Goal: Task Accomplishment & Management: Use online tool/utility

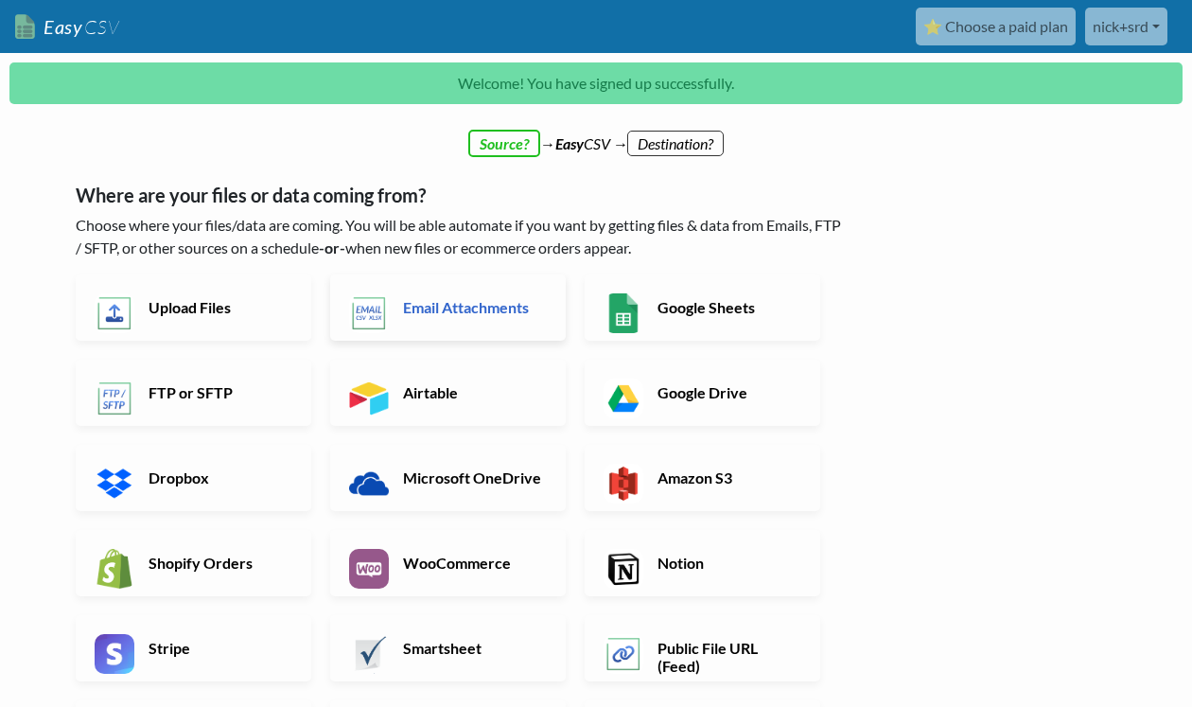
click at [391, 314] on link "Email Attachments" at bounding box center [448, 307] width 236 height 66
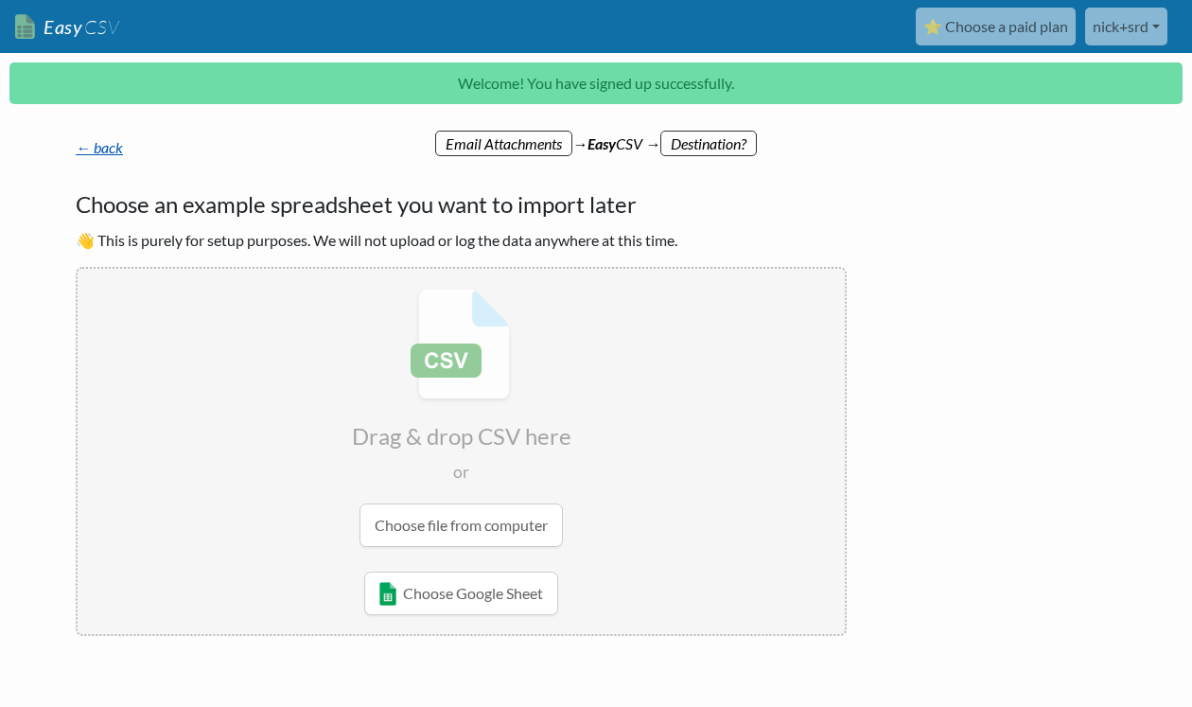
click at [104, 145] on link "← back" at bounding box center [99, 147] width 47 height 18
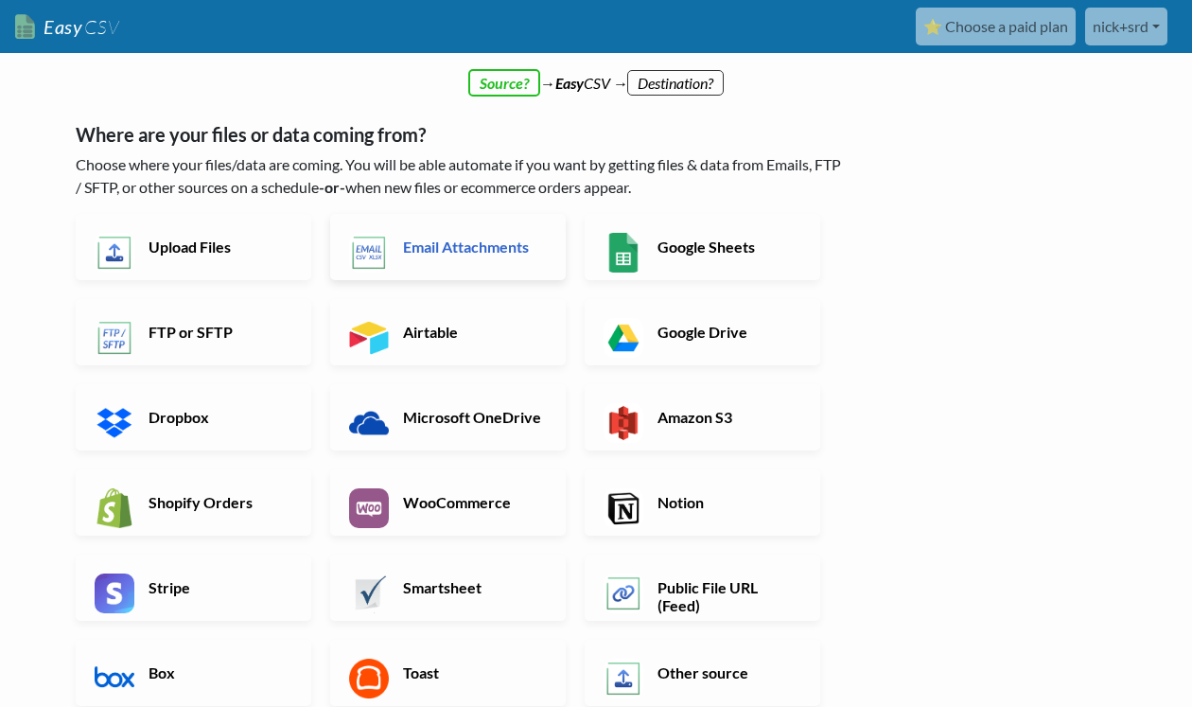
click at [438, 260] on link "Email Attachments" at bounding box center [448, 247] width 236 height 66
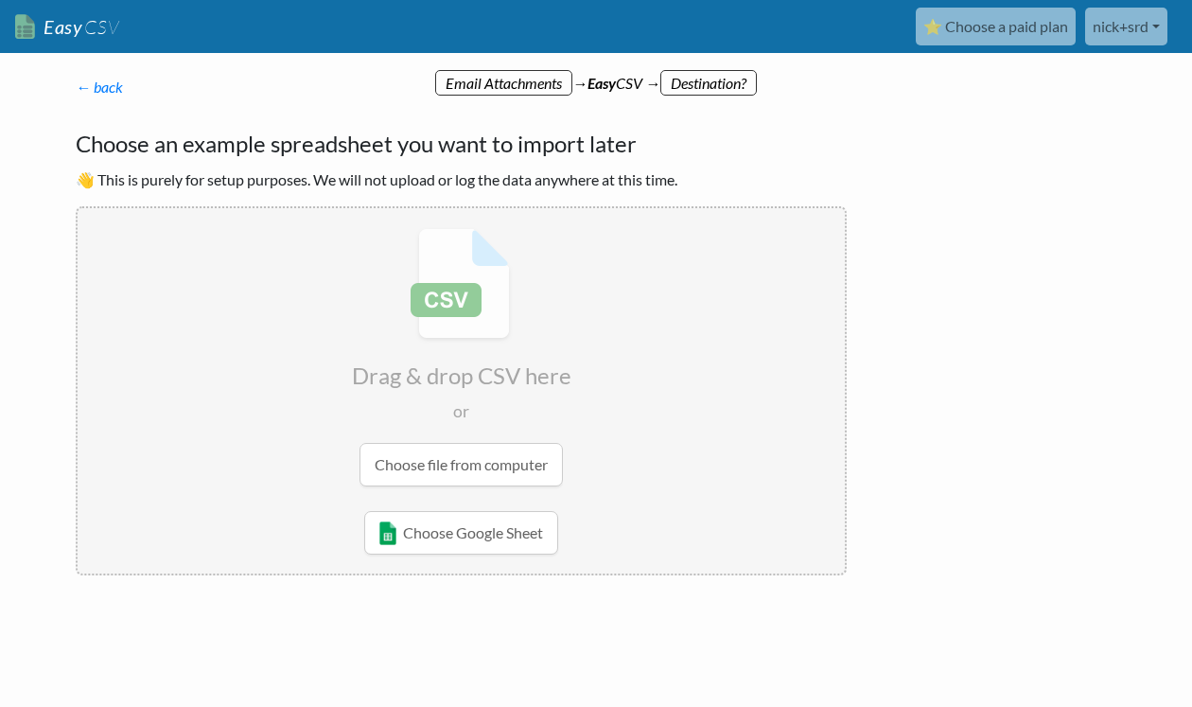
click at [428, 465] on input "file" at bounding box center [461, 357] width 767 height 298
type input "C:\fakepath\Book1.xlsx"
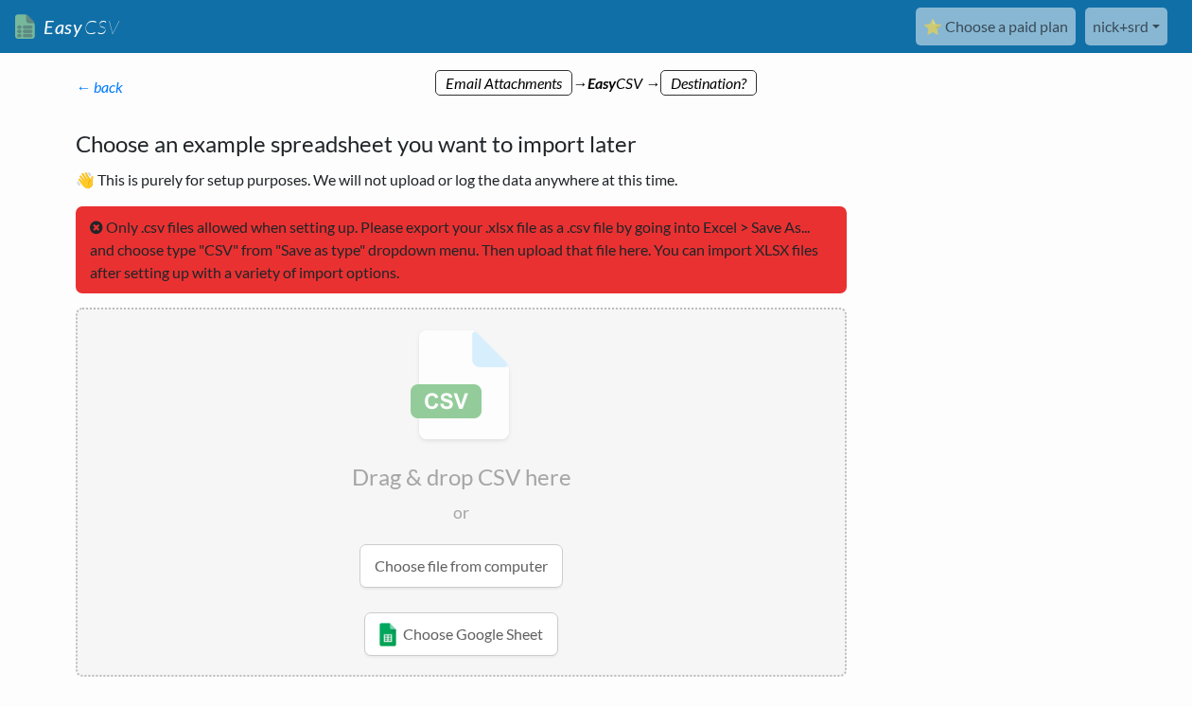
drag, startPoint x: 679, startPoint y: 446, endPoint x: 674, endPoint y: 454, distance: 10.2
click at [674, 454] on input "file" at bounding box center [461, 458] width 767 height 298
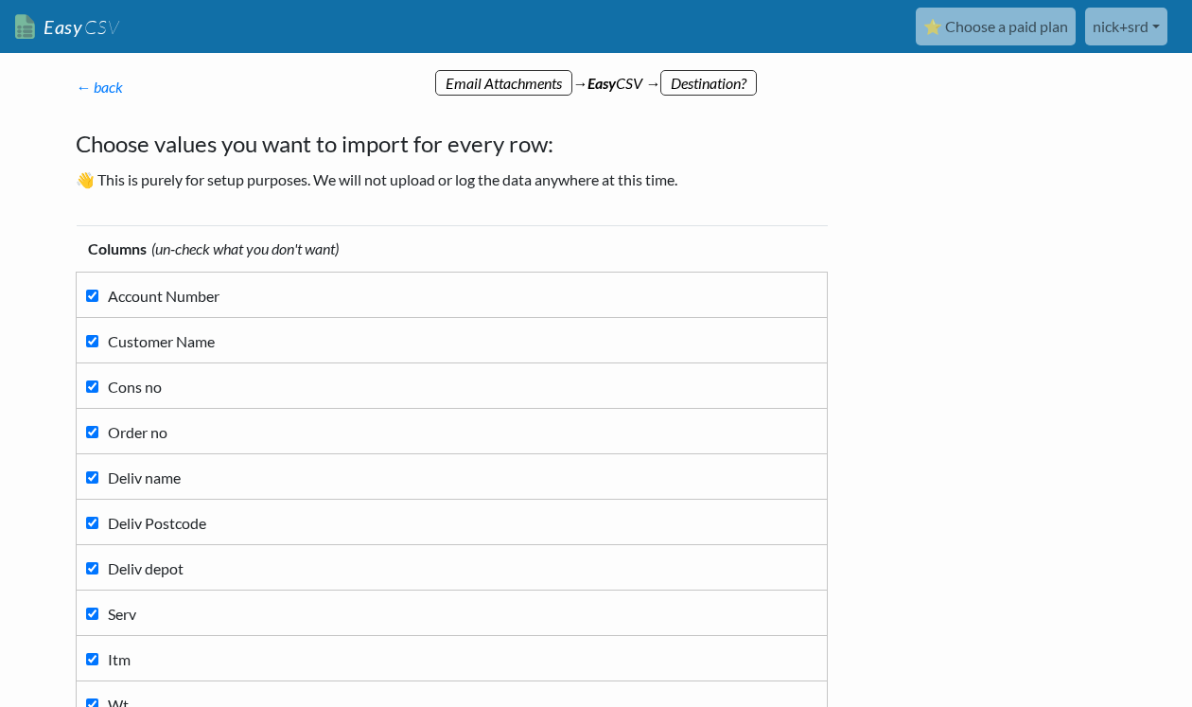
click at [100, 341] on label "Customer Name" at bounding box center [451, 340] width 731 height 26
click at [98, 341] on input "Customer Name" at bounding box center [92, 341] width 12 height 12
checkbox input "false"
click at [151, 476] on span "Deliv name" at bounding box center [144, 477] width 73 height 18
click at [98, 476] on input "Deliv name" at bounding box center [92, 477] width 12 height 12
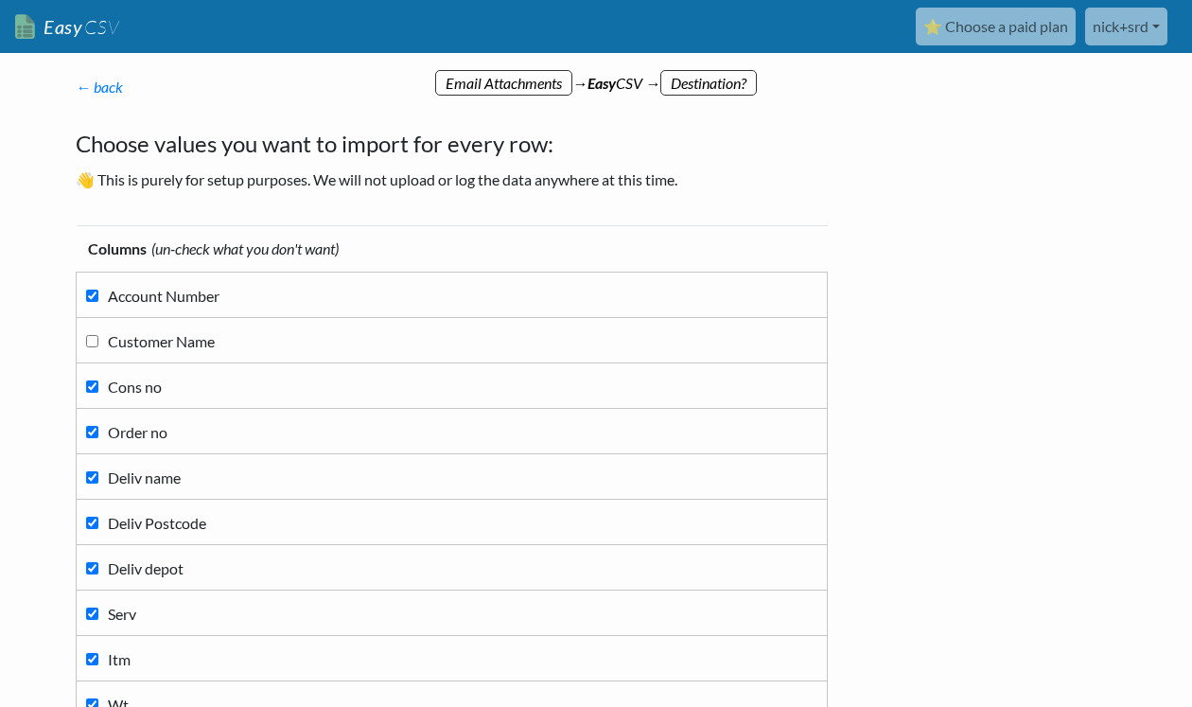
checkbox input "false"
drag, startPoint x: 962, startPoint y: 437, endPoint x: 946, endPoint y: 440, distance: 16.3
click at [962, 437] on div "← back Thanks for signing up! Set up your Import Flow and Upload Page in 1 minu…" at bounding box center [596, 582] width 1079 height 975
click at [150, 569] on span "Deliv depot" at bounding box center [146, 568] width 76 height 18
click at [98, 569] on input "Deliv depot" at bounding box center [92, 568] width 12 height 12
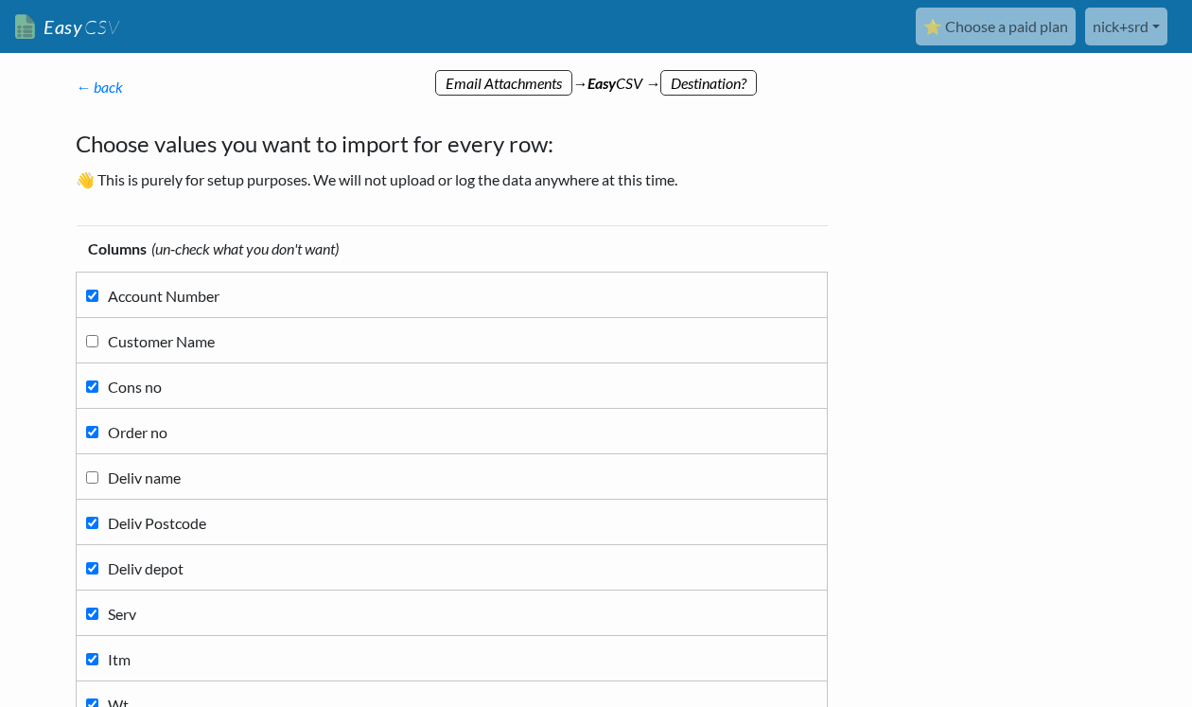
checkbox input "false"
click at [121, 617] on span "Serv" at bounding box center [122, 614] width 28 height 18
click at [98, 617] on input "Serv" at bounding box center [92, 613] width 12 height 12
checkbox input "false"
click at [911, 462] on div "← back Thanks for signing up! Set up your Import Flow and Upload Page in 1 minu…" at bounding box center [596, 582] width 1079 height 975
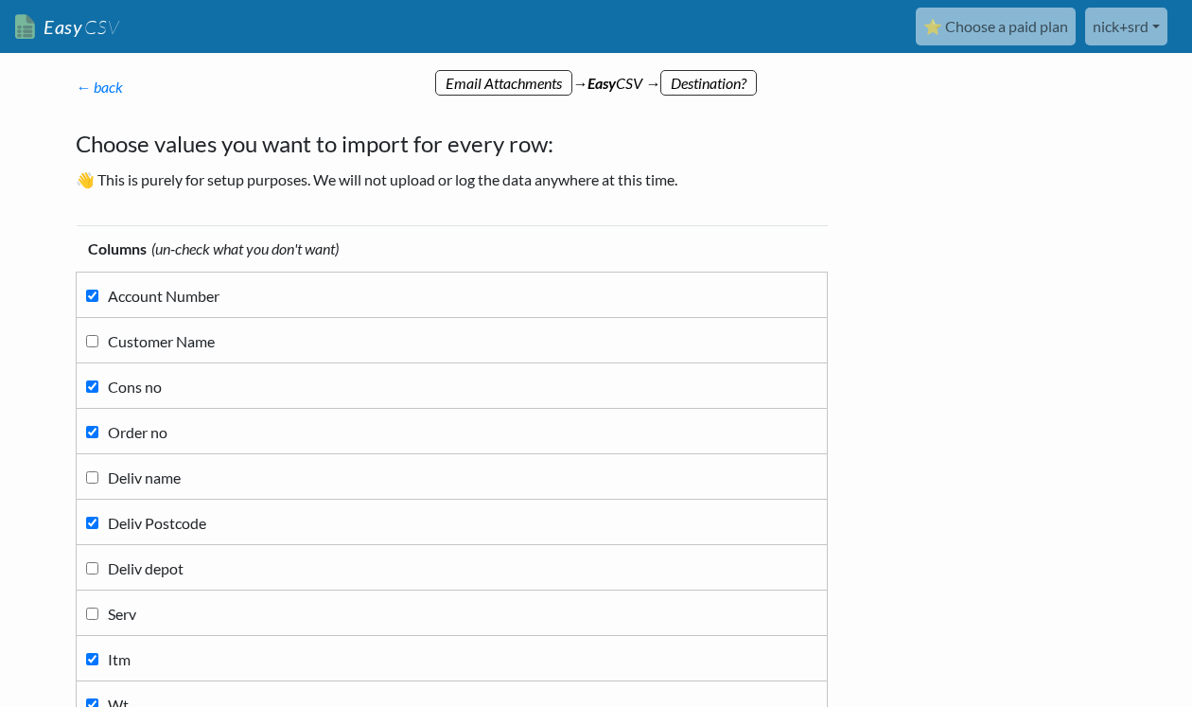
click at [116, 659] on span "Itm" at bounding box center [119, 659] width 23 height 18
click at [98, 659] on input "Itm" at bounding box center [92, 659] width 12 height 12
checkbox input "false"
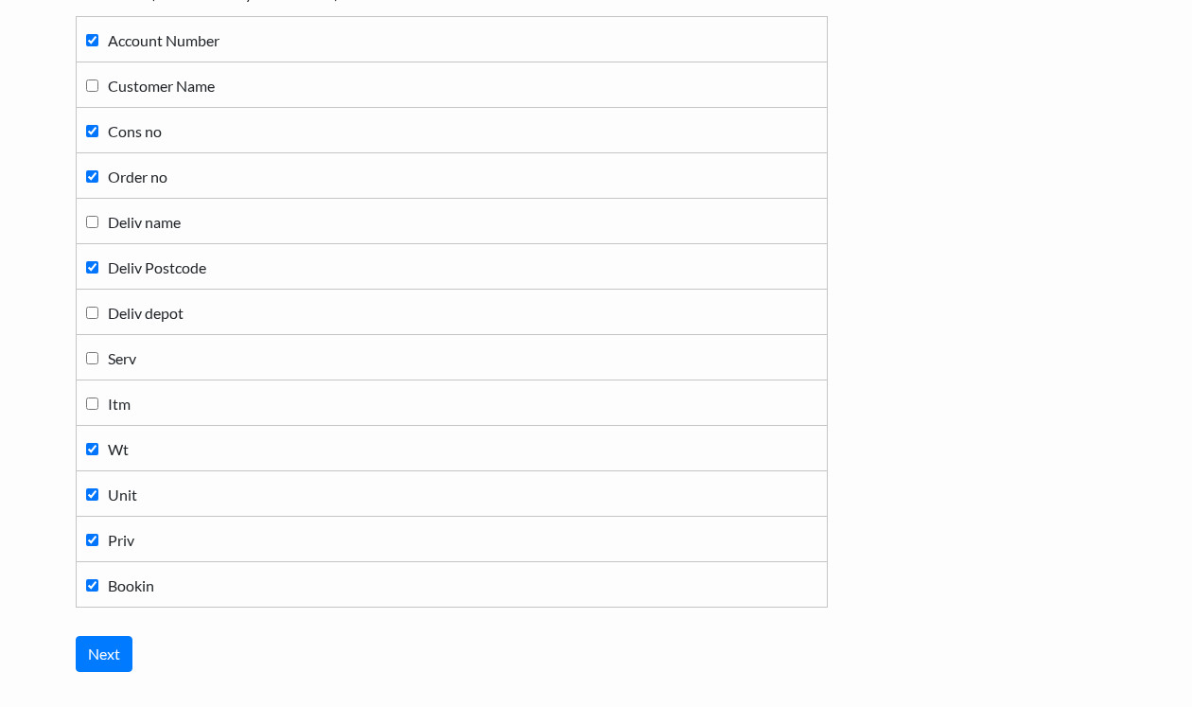
scroll to position [284, 0]
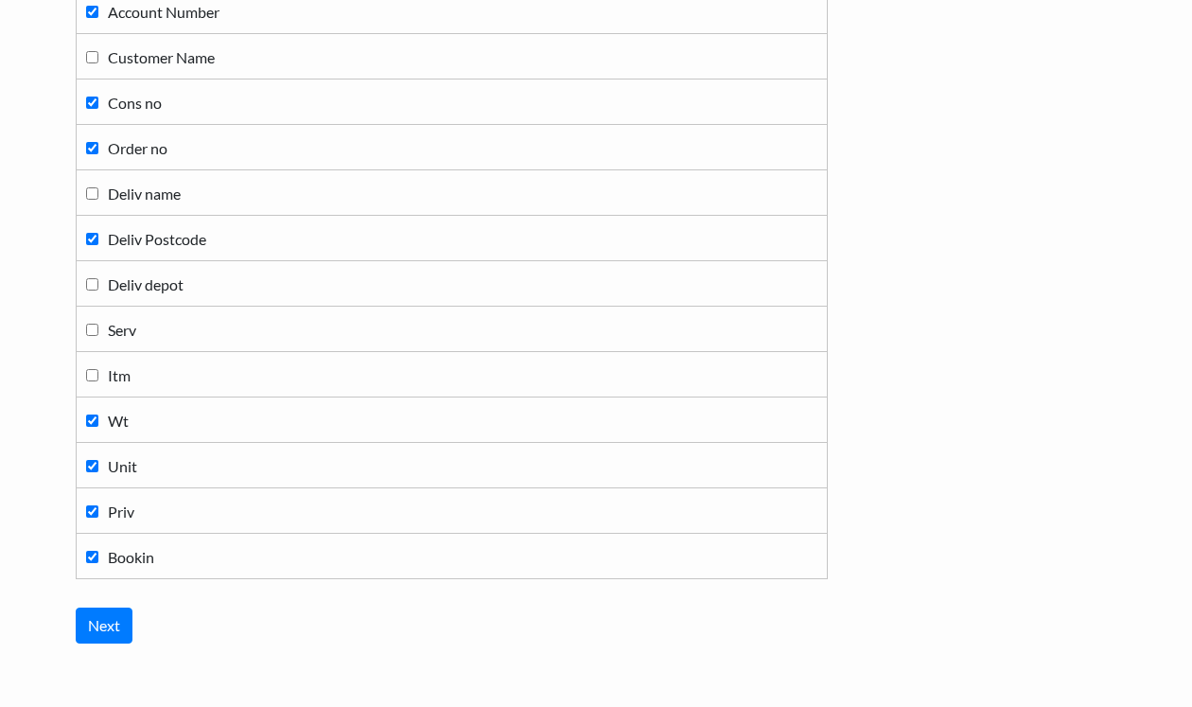
click at [999, 430] on div "← back Thanks for signing up! Set up your Import Flow and Upload Page in 1 minu…" at bounding box center [596, 298] width 1079 height 975
click at [116, 419] on span "Wt" at bounding box center [118, 421] width 21 height 18
click at [98, 419] on input "Wt" at bounding box center [92, 420] width 12 height 12
checkbox input "false"
drag, startPoint x: 123, startPoint y: 468, endPoint x: 112, endPoint y: 489, distance: 23.7
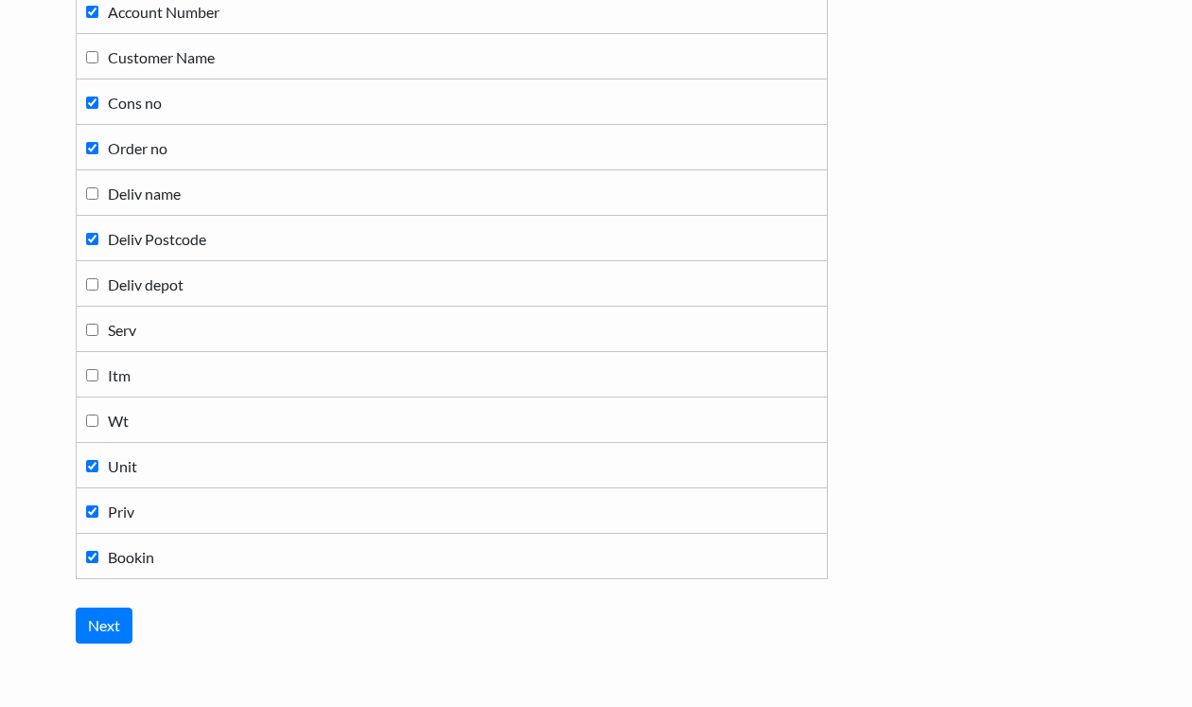
click at [121, 470] on span "Unit" at bounding box center [122, 466] width 29 height 18
click at [98, 470] on input "Unit" at bounding box center [92, 466] width 12 height 12
checkbox input "false"
click at [112, 514] on span "Priv" at bounding box center [121, 511] width 26 height 18
click at [98, 514] on input "Priv" at bounding box center [92, 511] width 12 height 12
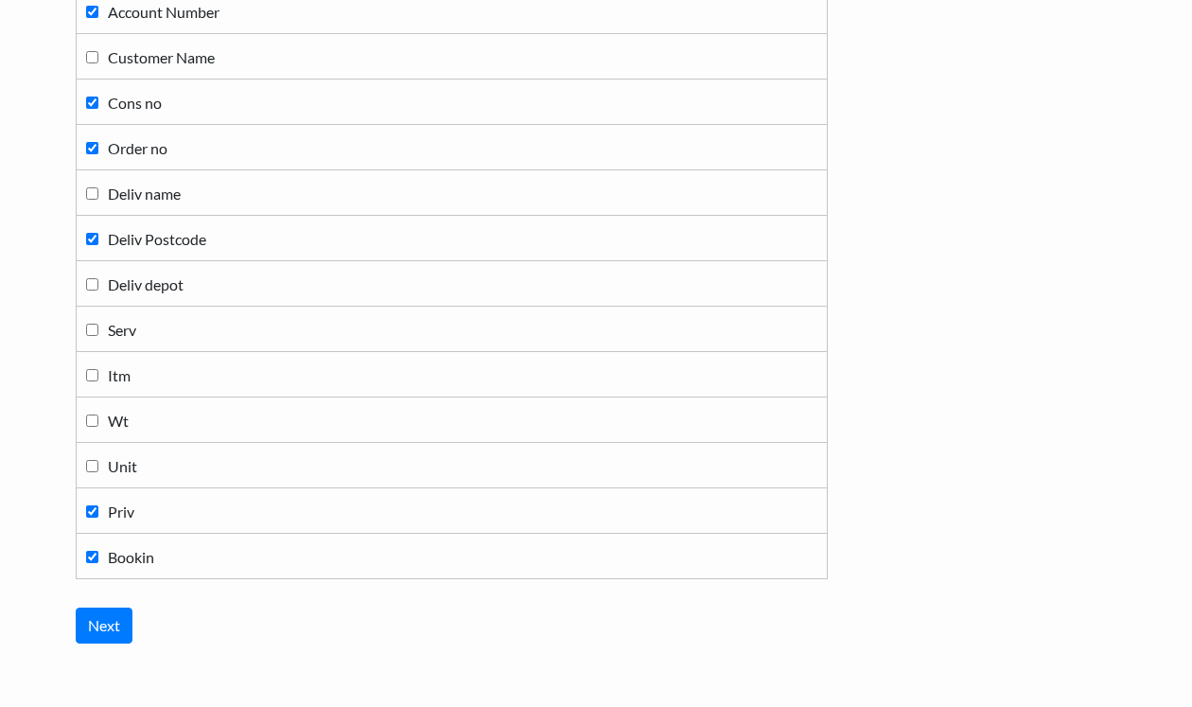
checkbox input "false"
click at [119, 558] on span "Bookin" at bounding box center [131, 557] width 46 height 18
click at [98, 558] on input "Bookin" at bounding box center [92, 557] width 12 height 12
checkbox input "false"
click at [90, 629] on input "Next" at bounding box center [104, 625] width 57 height 36
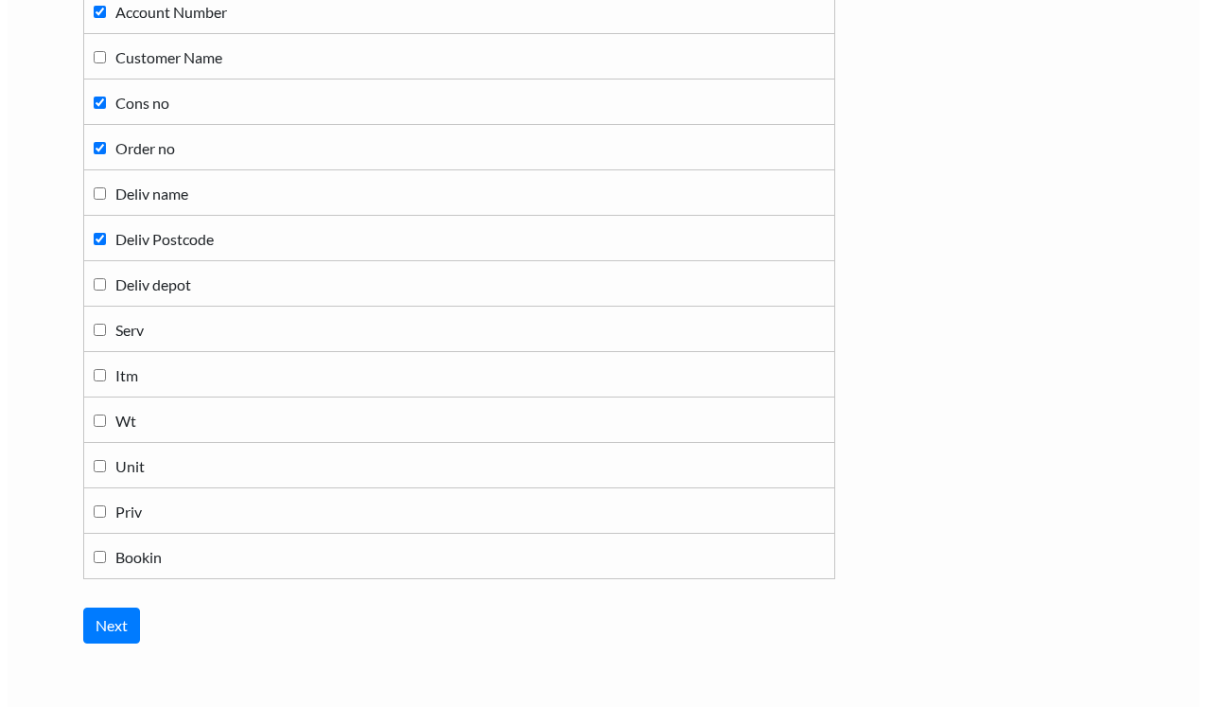
scroll to position [0, 0]
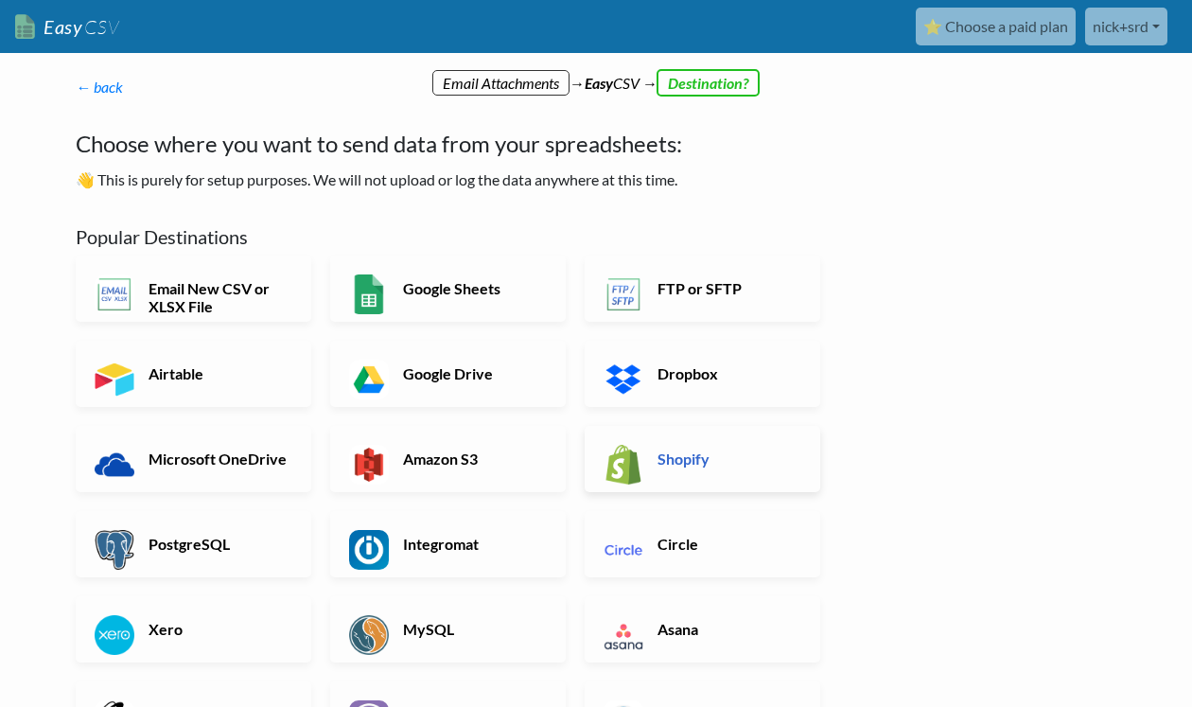
click at [673, 461] on h6 "Shopify" at bounding box center [727, 458] width 149 height 18
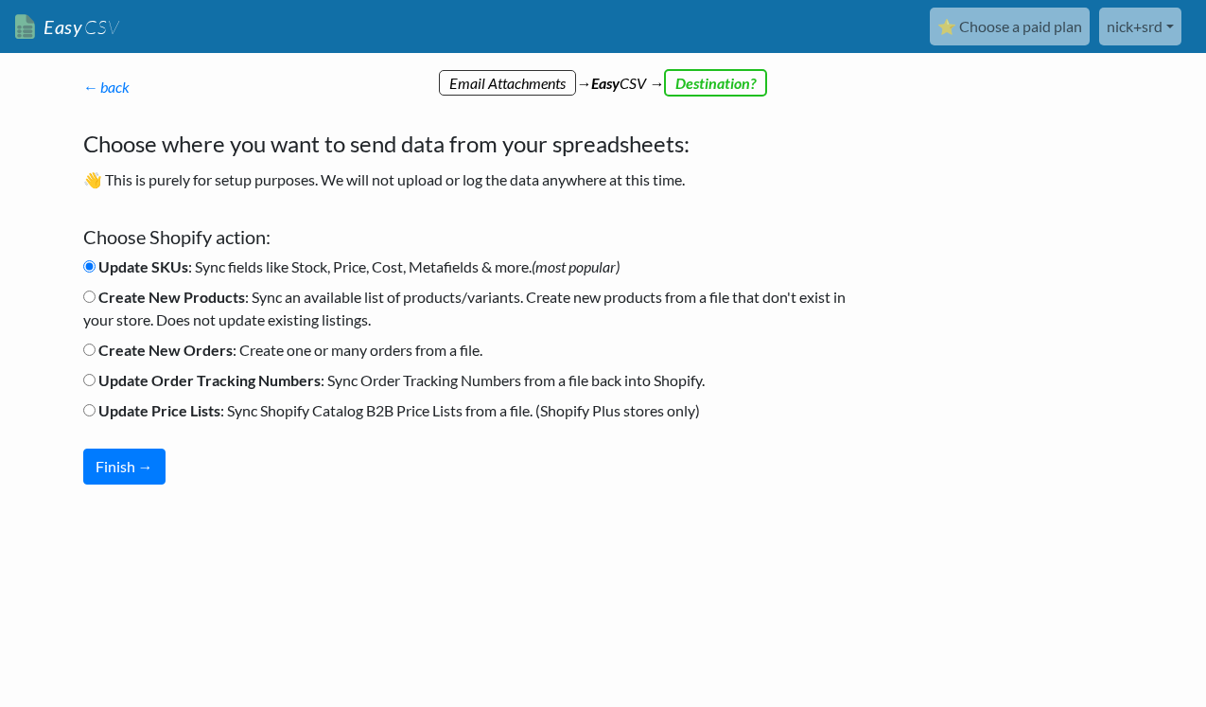
click at [155, 382] on b "Update Order Tracking Numbers" at bounding box center [209, 380] width 222 height 18
click input "Update Order Tracking Numbers : Sync Order Tracking Numbers from a file back in…"
radio input "true"
click button "Finish →"
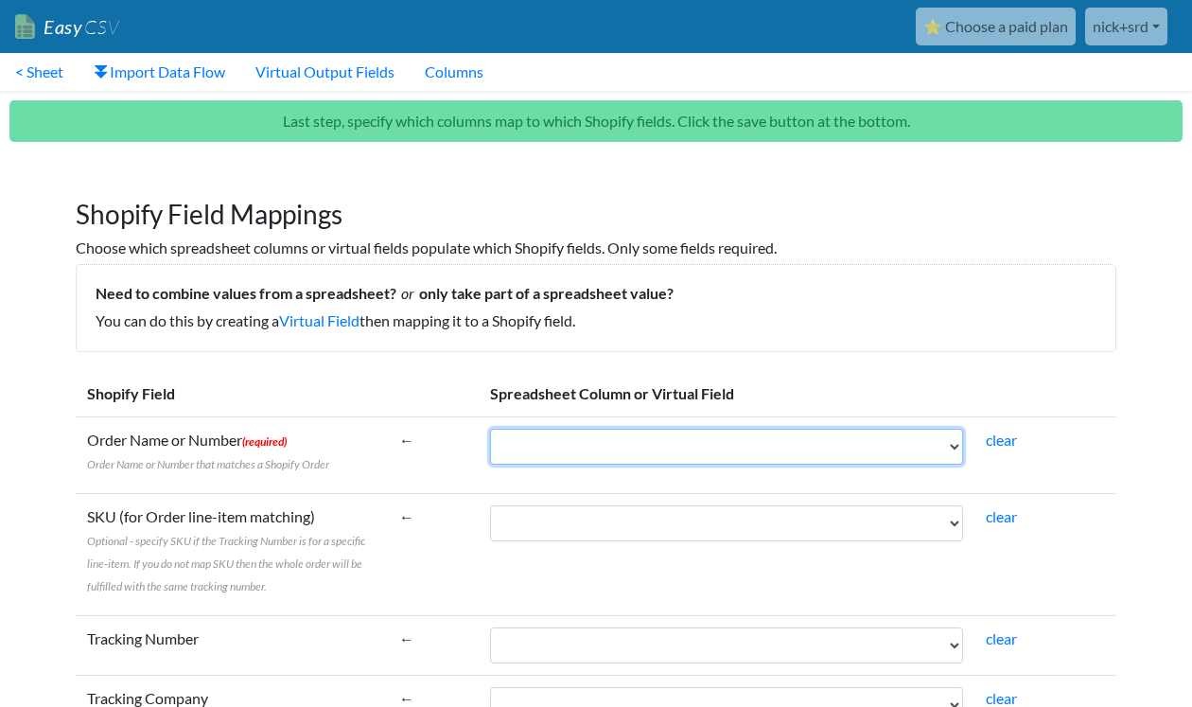
click at [567, 453] on select "Account Number Cons no Order no Deliv Postcode" at bounding box center [727, 447] width 474 height 36
select select "cr_743636"
click at [490, 429] on select "Account Number Cons no Order no Deliv Postcode" at bounding box center [727, 447] width 474 height 36
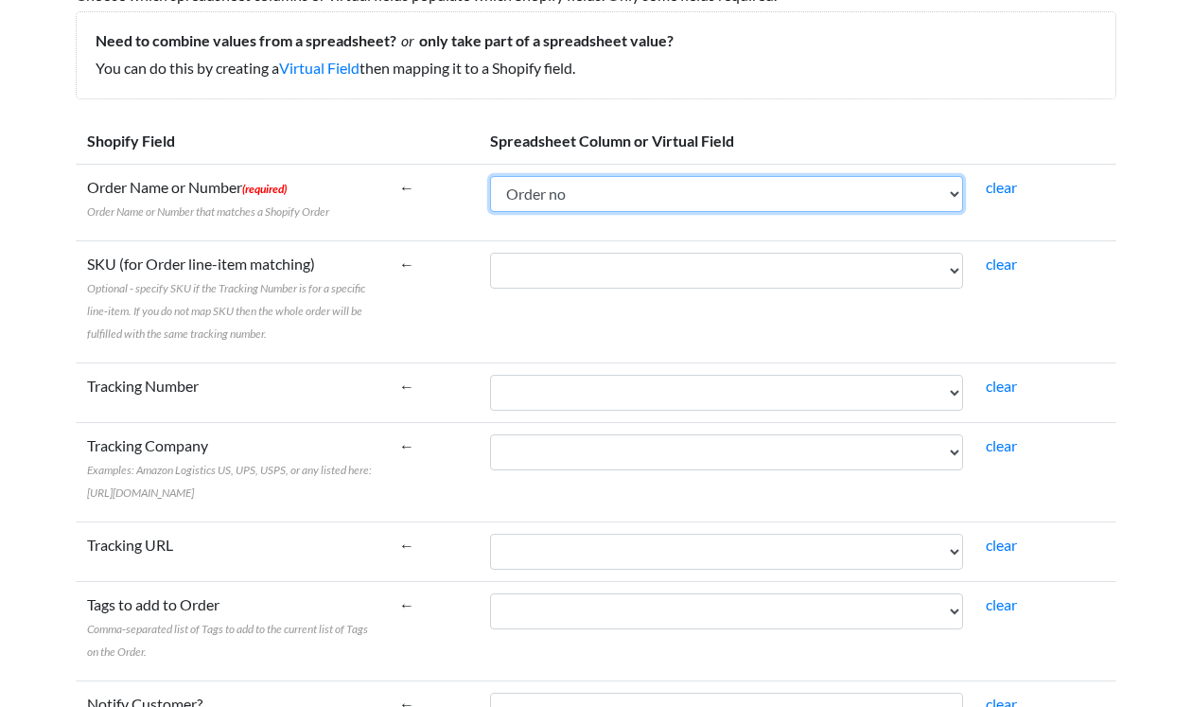
scroll to position [284, 0]
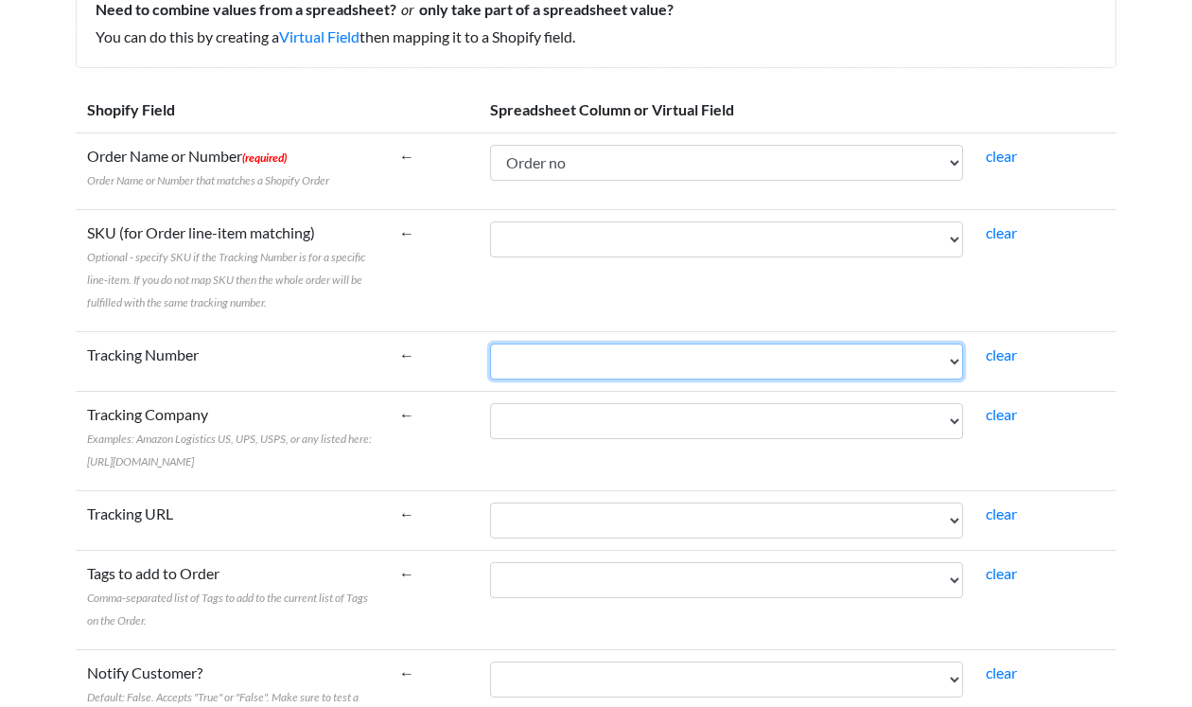
click at [555, 364] on select "Account Number Cons no Order no Deliv Postcode" at bounding box center [727, 361] width 474 height 36
select select "cr_743635"
click at [490, 343] on select "Account Number Cons no Order no Deliv Postcode" at bounding box center [727, 361] width 474 height 36
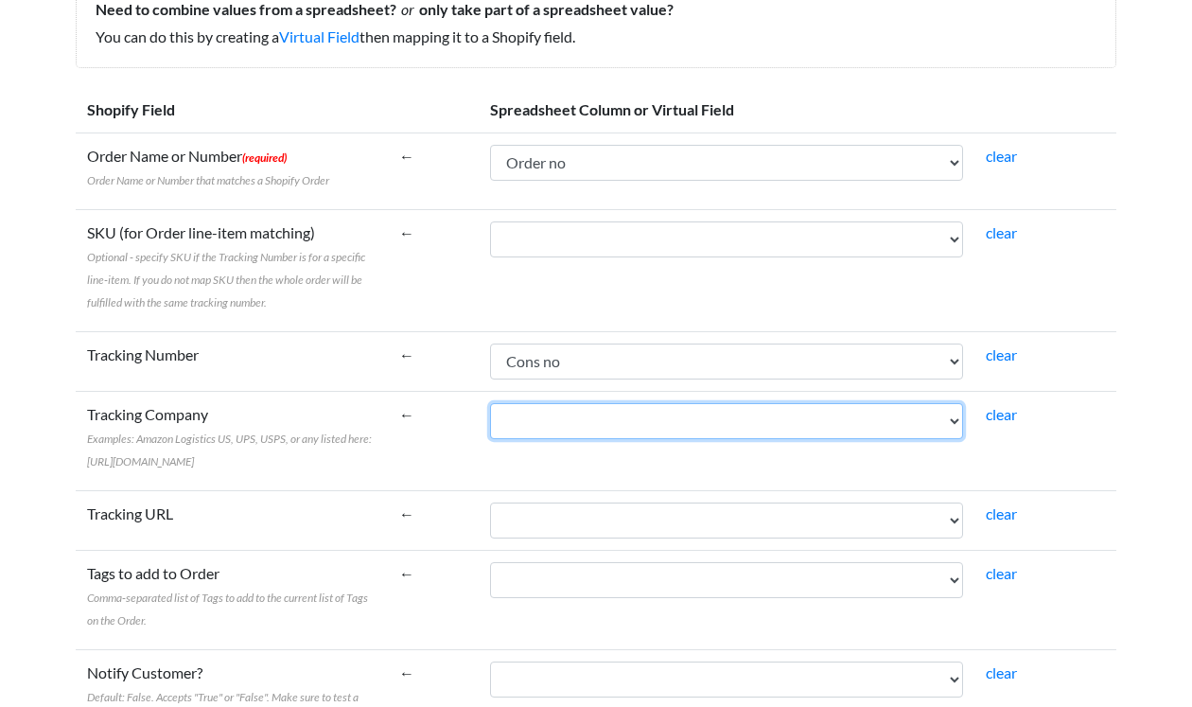
click at [519, 420] on select "Account Number Cons no Order no Deliv Postcode" at bounding box center [727, 421] width 474 height 36
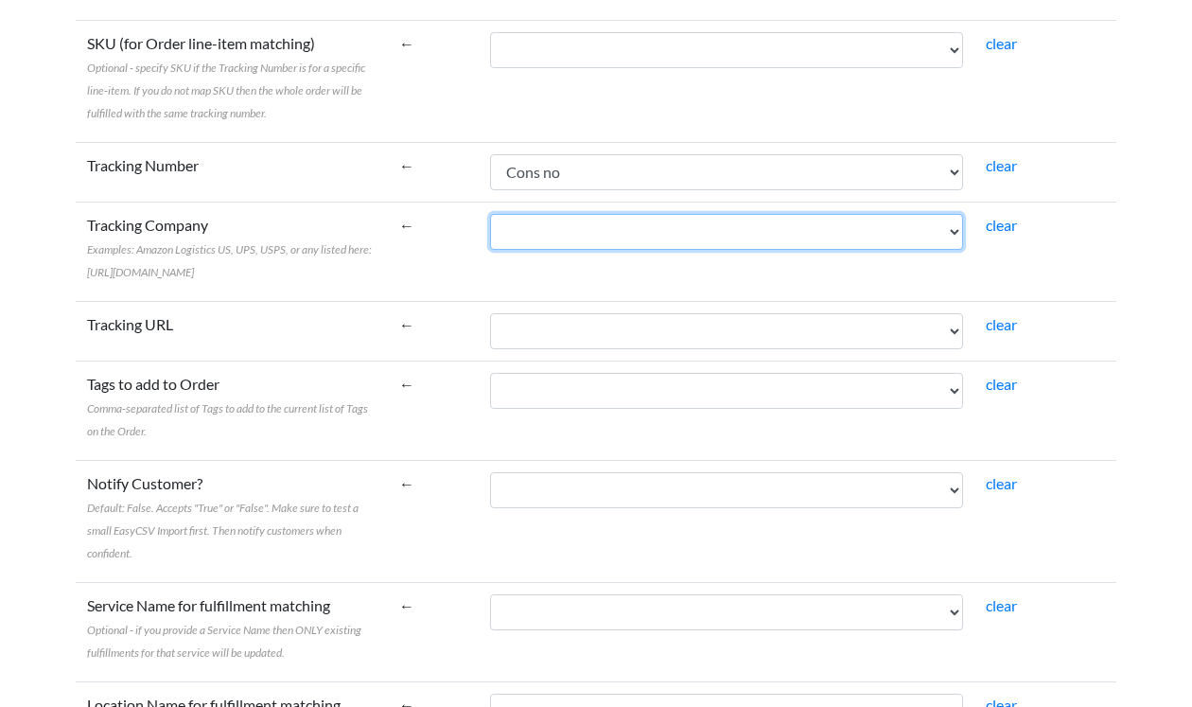
scroll to position [568, 0]
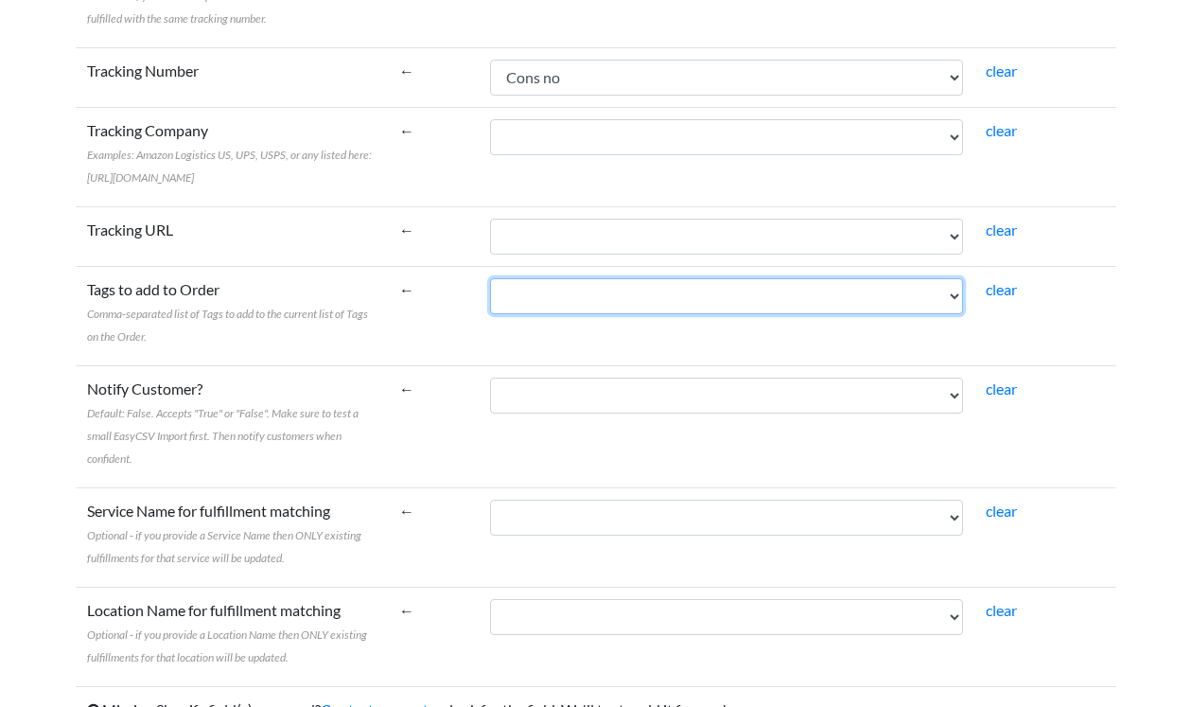
click at [527, 314] on select "Account Number Cons no Order no Deliv Postcode" at bounding box center [727, 296] width 474 height 36
click at [388, 356] on td "←" at bounding box center [433, 315] width 91 height 99
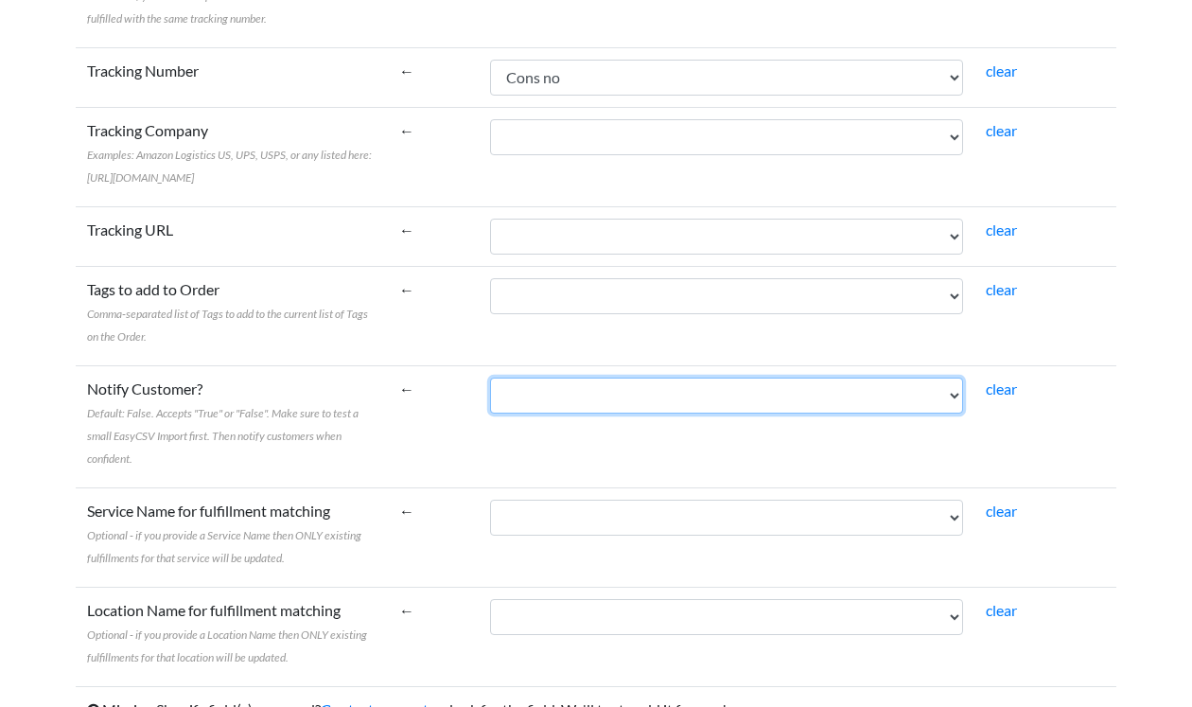
click at [525, 413] on select "Account Number Cons no Order no Deliv Postcode" at bounding box center [727, 396] width 474 height 36
click at [318, 411] on label "Notify Customer? Default: False. Accepts "True" or "False". Make sure to test a…" at bounding box center [232, 423] width 290 height 91
click at [490, 411] on select "Account Number Cons no Order no Deliv Postcode" at bounding box center [727, 396] width 474 height 36
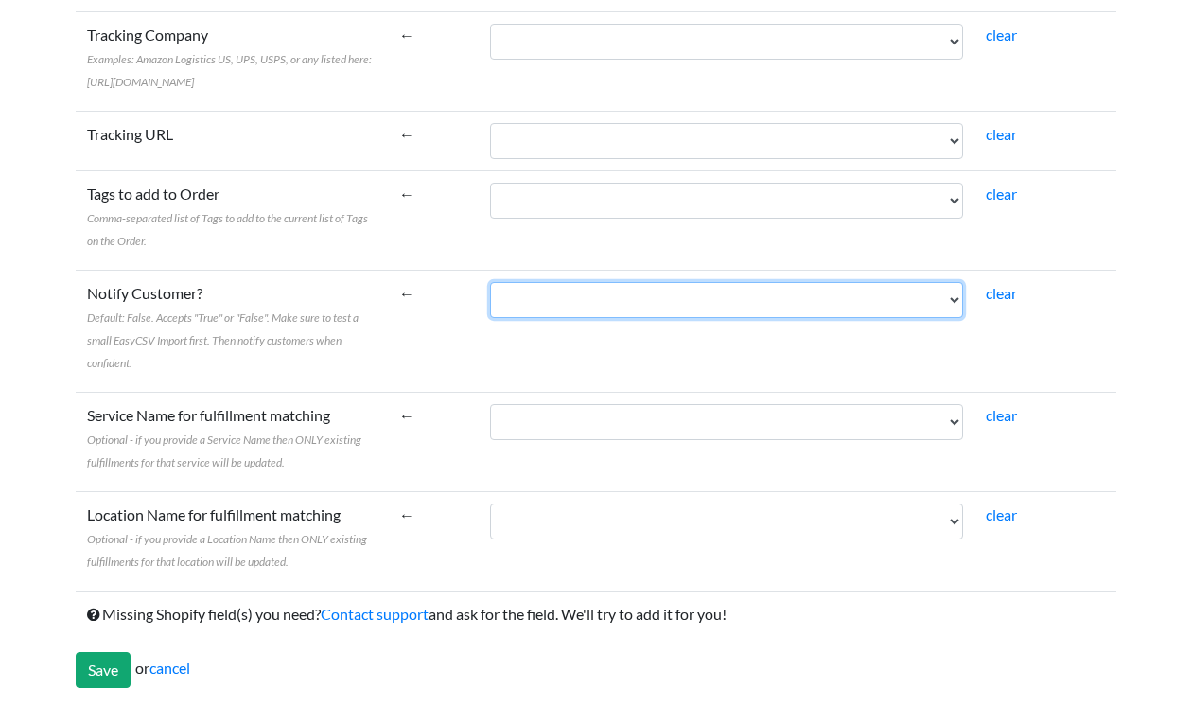
scroll to position [686, 0]
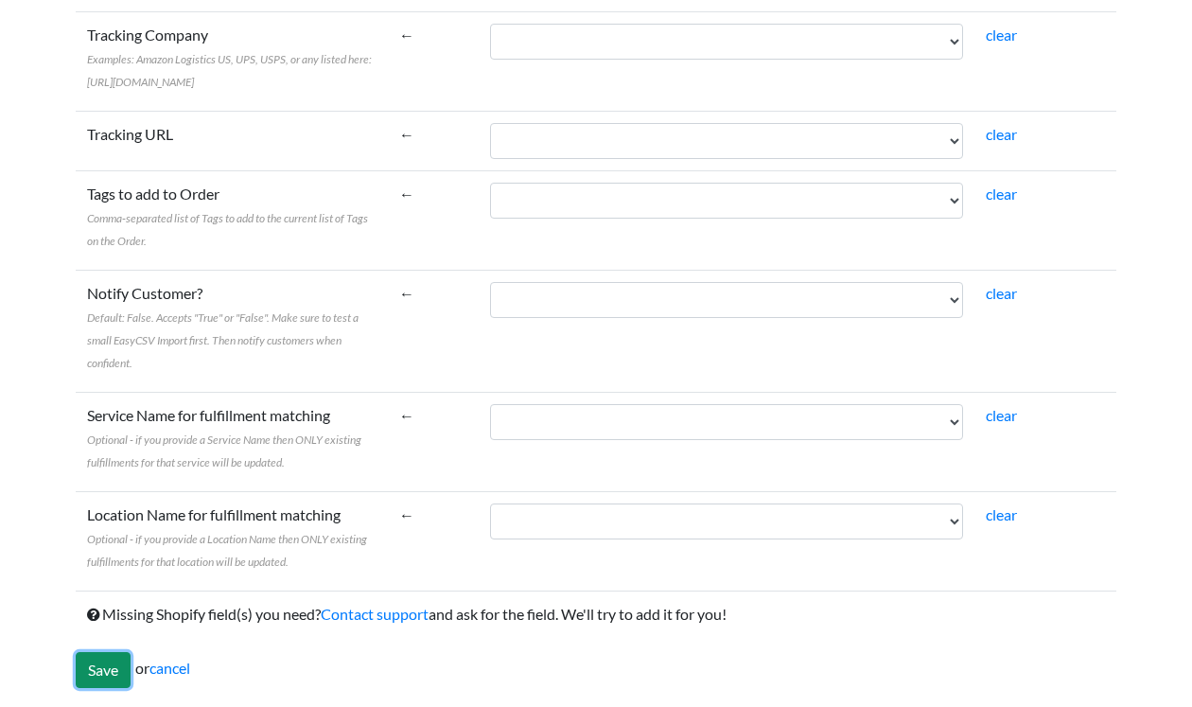
click at [98, 667] on input "Save" at bounding box center [103, 670] width 55 height 36
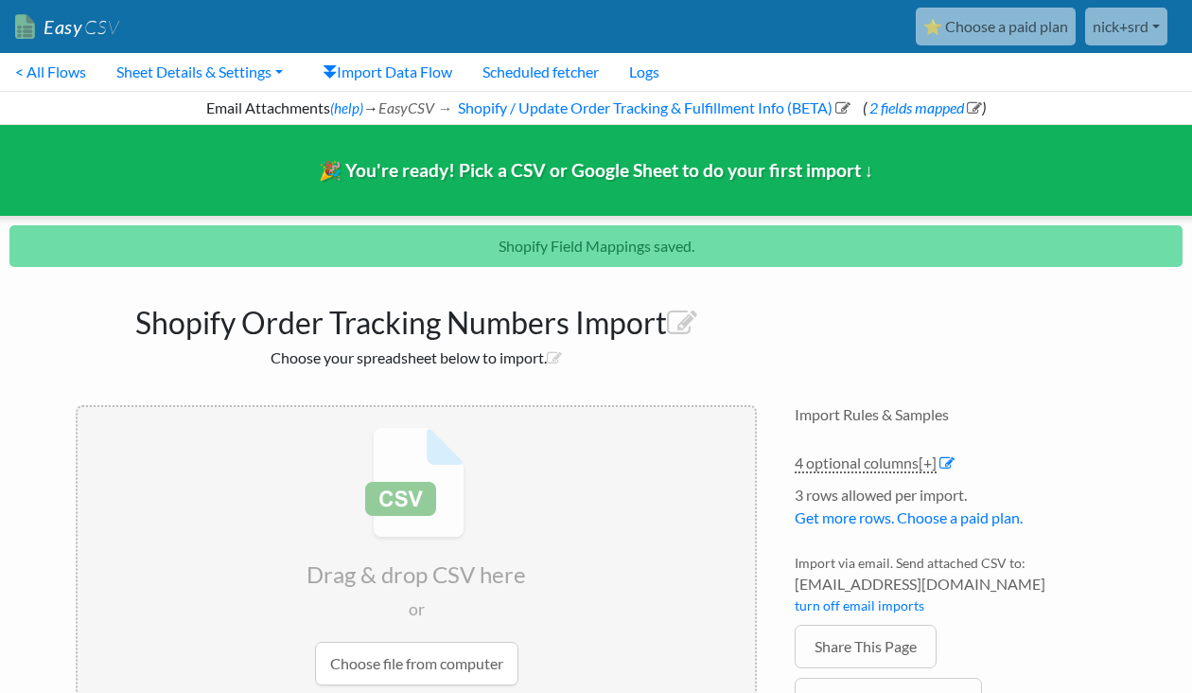
scroll to position [80, 0]
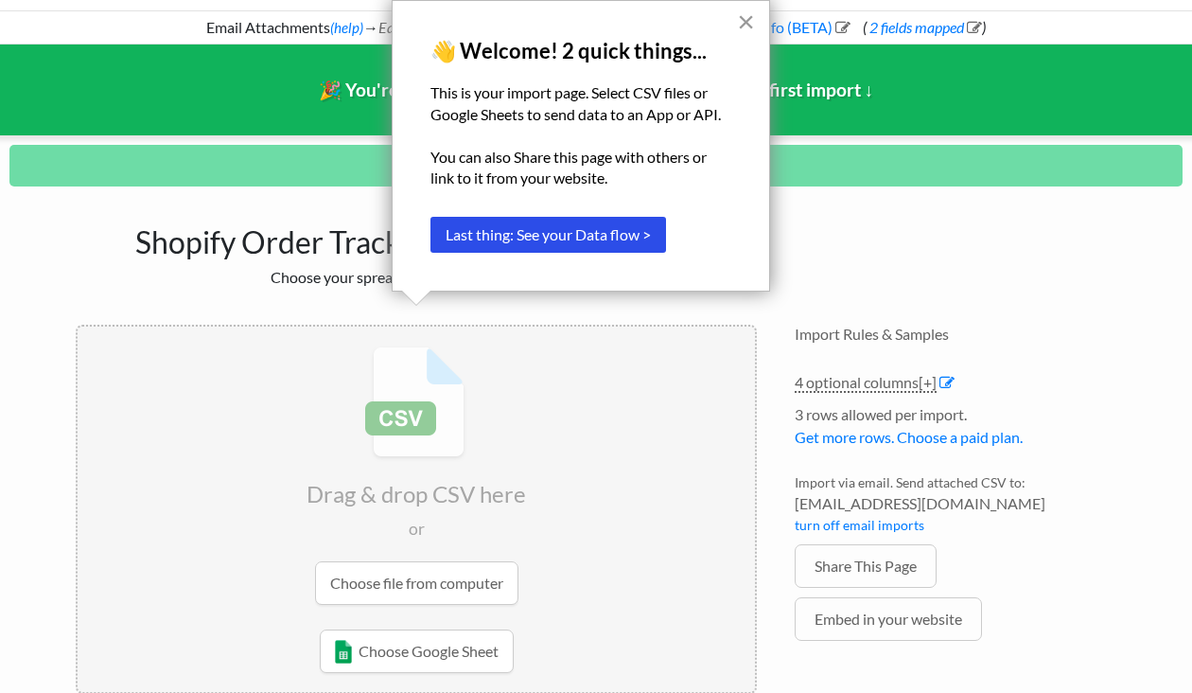
click at [740, 20] on button "×" at bounding box center [746, 22] width 18 height 30
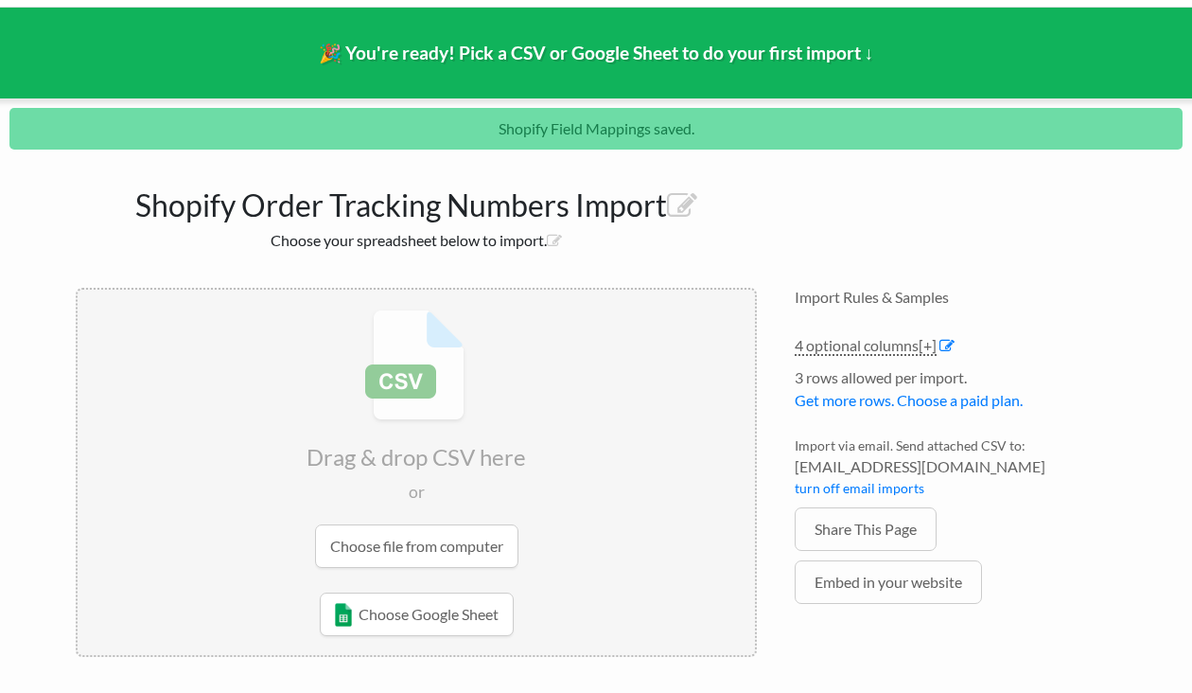
scroll to position [119, 0]
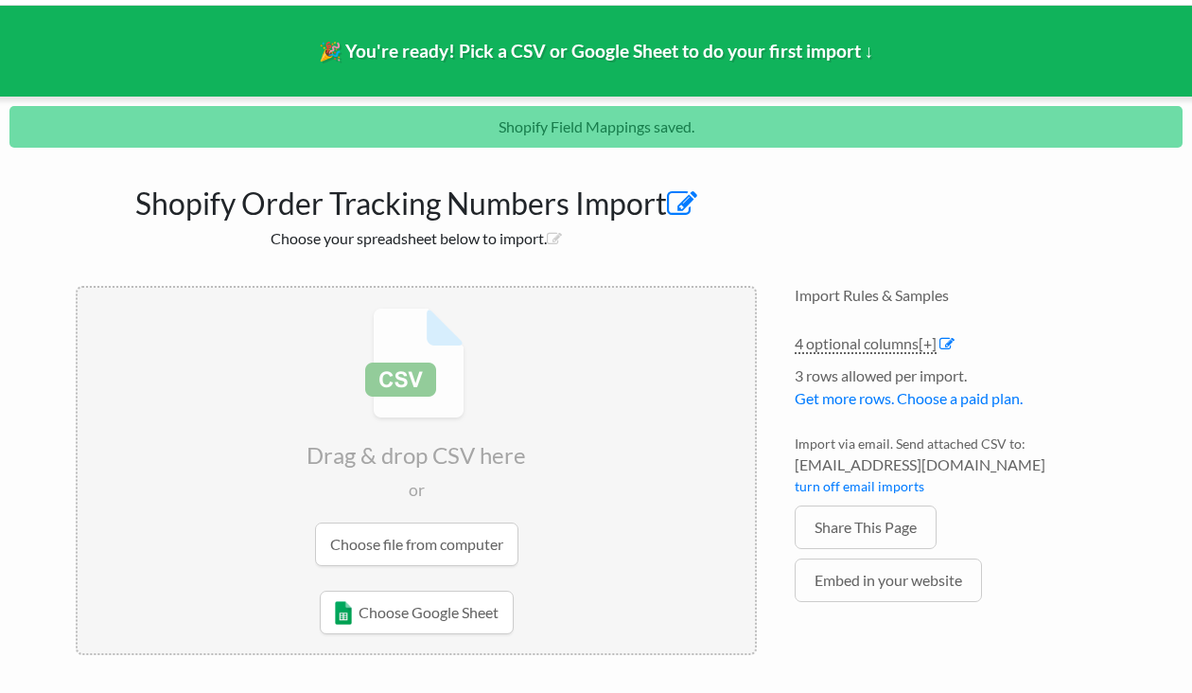
click at [677, 195] on icon at bounding box center [682, 204] width 30 height 30
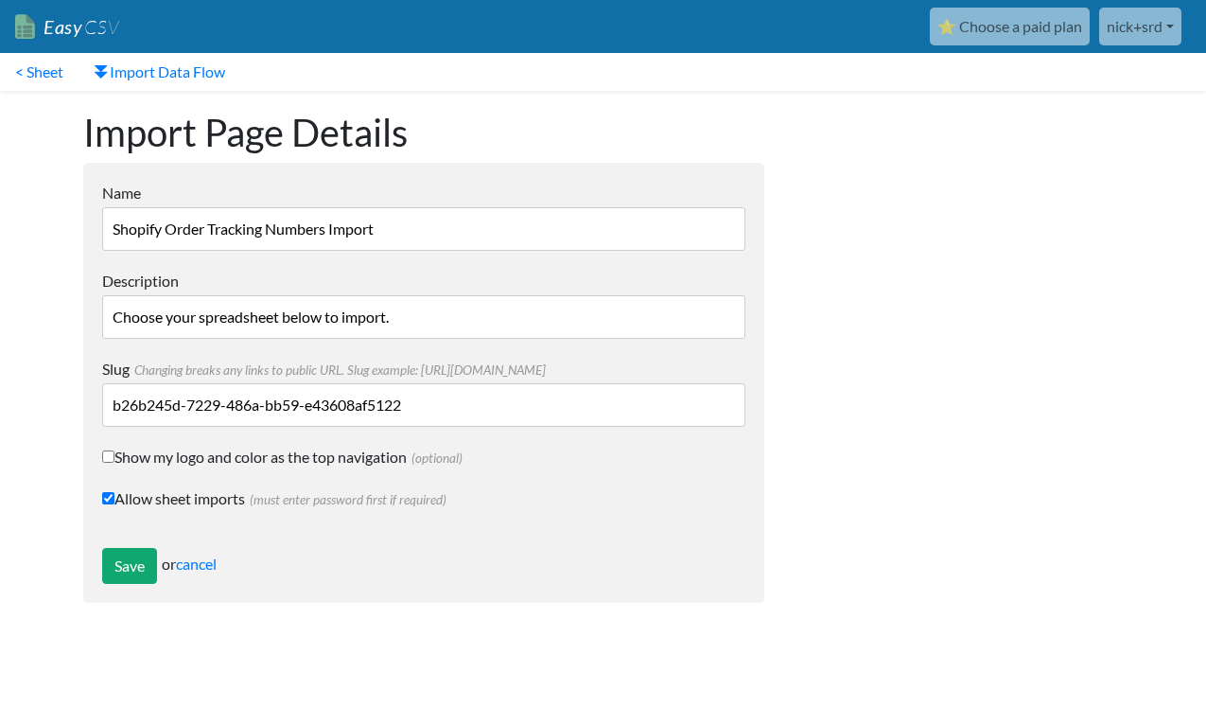
drag, startPoint x: 415, startPoint y: 228, endPoint x: 102, endPoint y: 237, distance: 313.3
click at [102, 237] on input "Shopify Order Tracking Numbers Import" at bounding box center [423, 229] width 643 height 44
type input "SRD Tracking details"
click at [125, 573] on input "Save" at bounding box center [129, 566] width 55 height 36
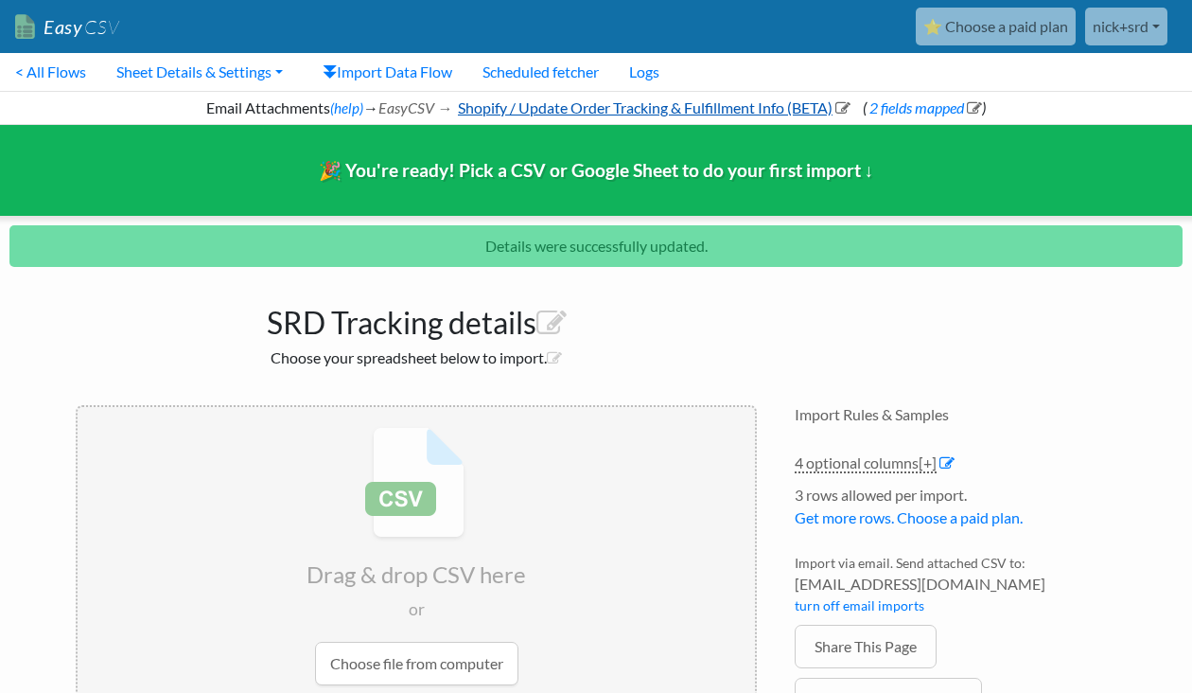
click at [623, 113] on link "Shopify / Update Order Tracking & Fulfillment Info (BETA)" at bounding box center [653, 107] width 396 height 18
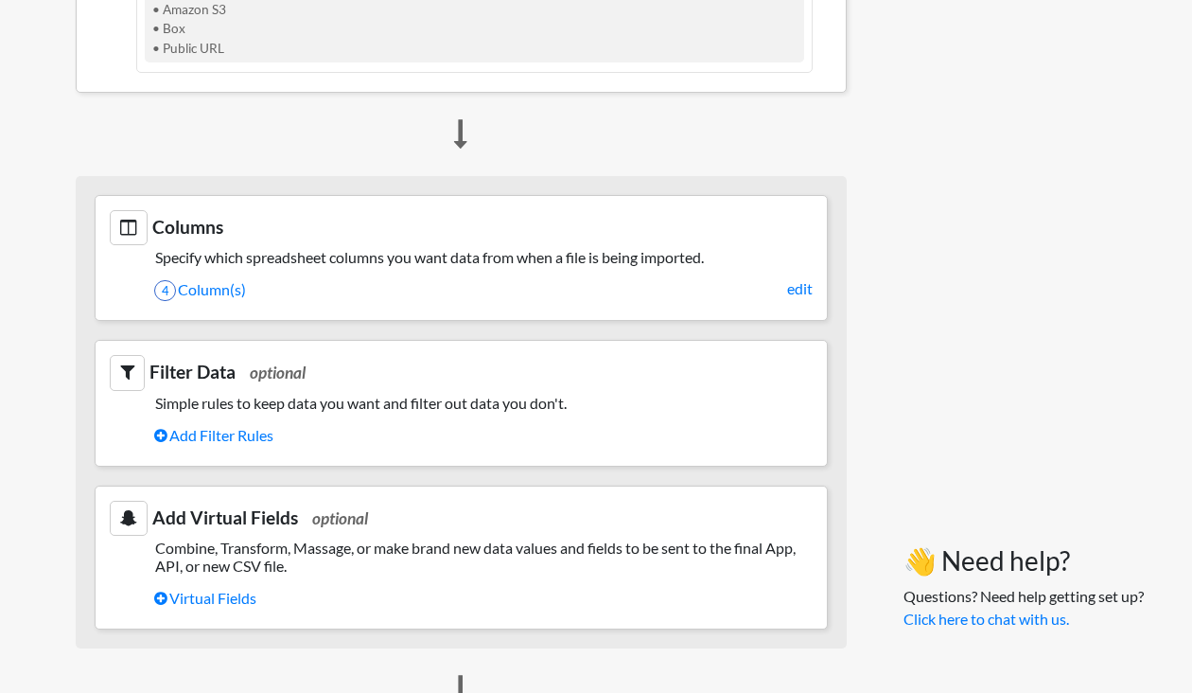
scroll to position [852, 0]
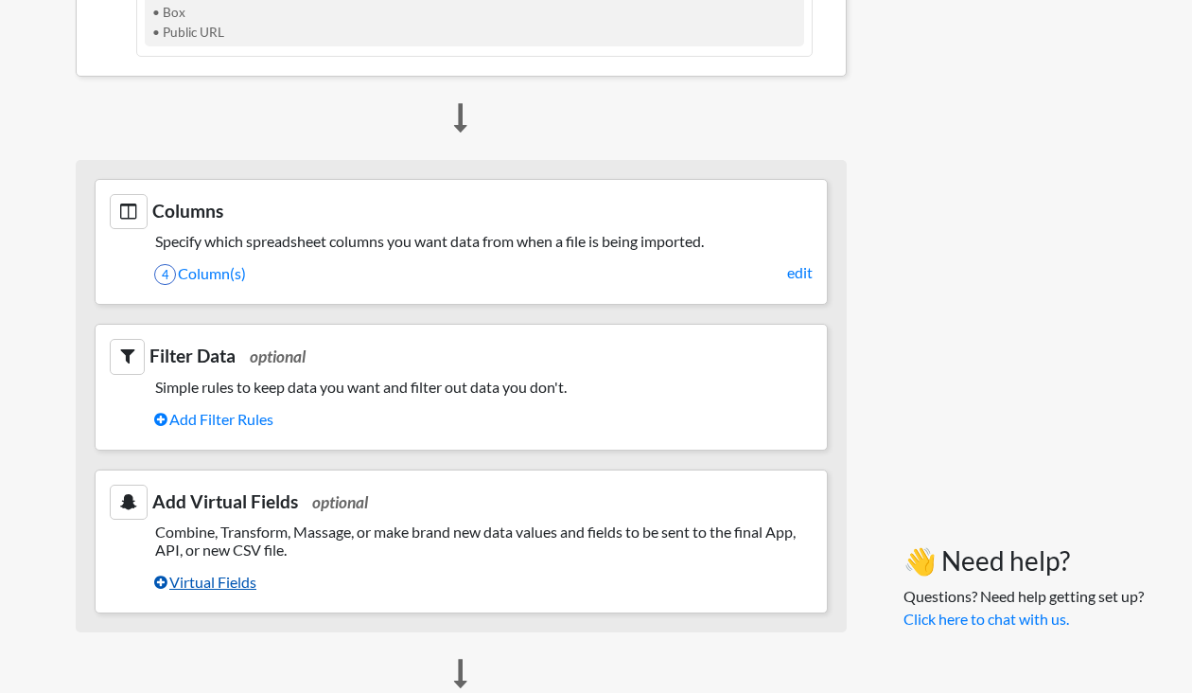
click at [223, 591] on link "Virtual Fields" at bounding box center [483, 582] width 659 height 32
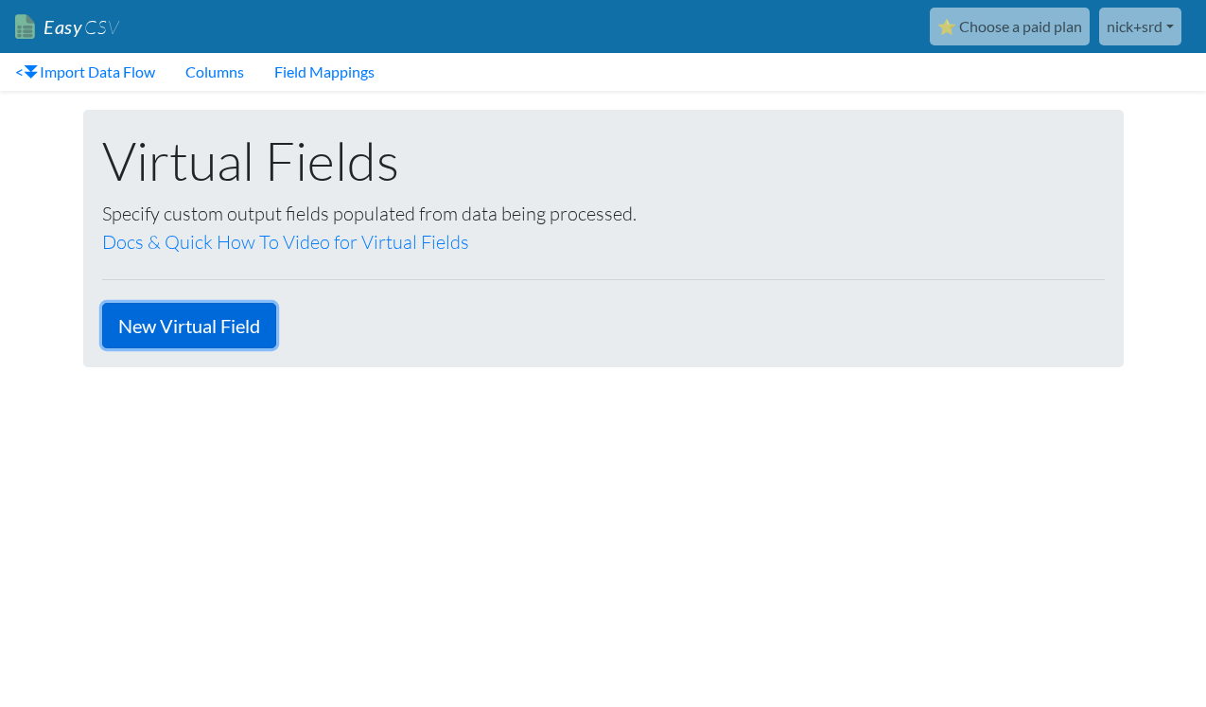
click at [235, 334] on link "New Virtual Field" at bounding box center [189, 325] width 174 height 45
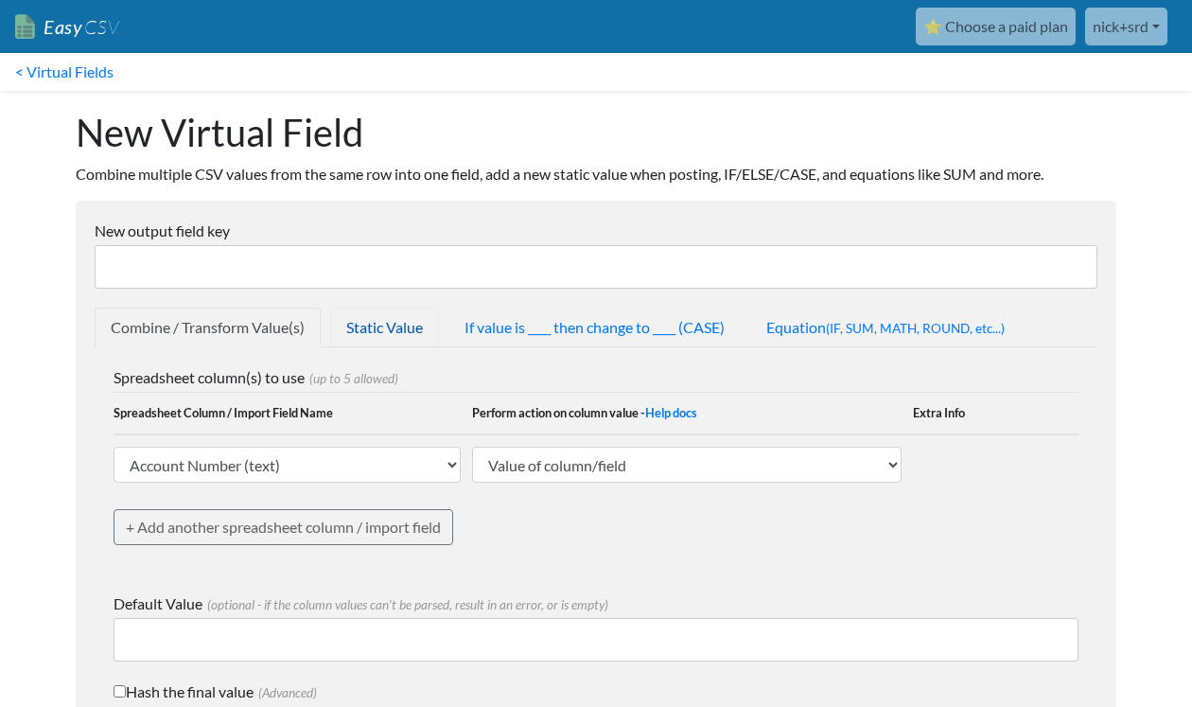
click at [403, 337] on link "Static Value" at bounding box center [384, 328] width 109 height 40
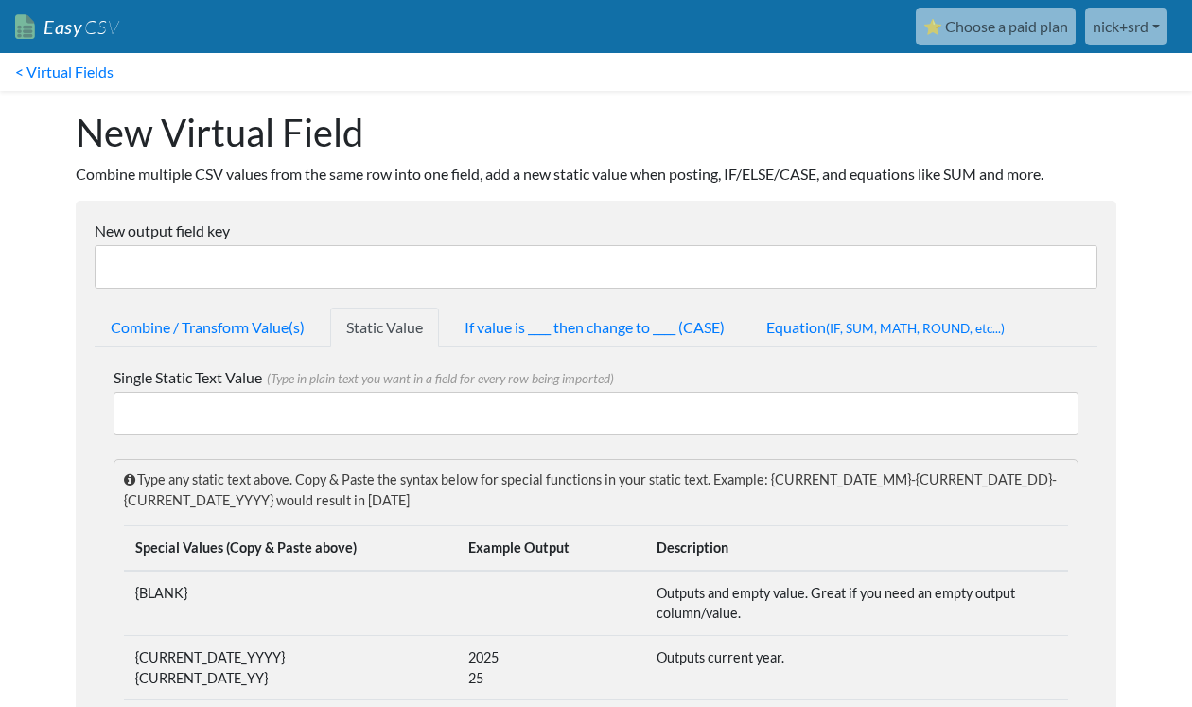
click at [227, 407] on input "Single Static Text Value (Type in plain text you want in a field for every row …" at bounding box center [596, 414] width 965 height 44
click at [352, 267] on input "New output field key" at bounding box center [596, 267] width 1003 height 44
type input "D"
type input "Send update to Customer"
click at [195, 422] on input "Single Static Text Value (Type in plain text you want in a field for every row …" at bounding box center [596, 414] width 965 height 44
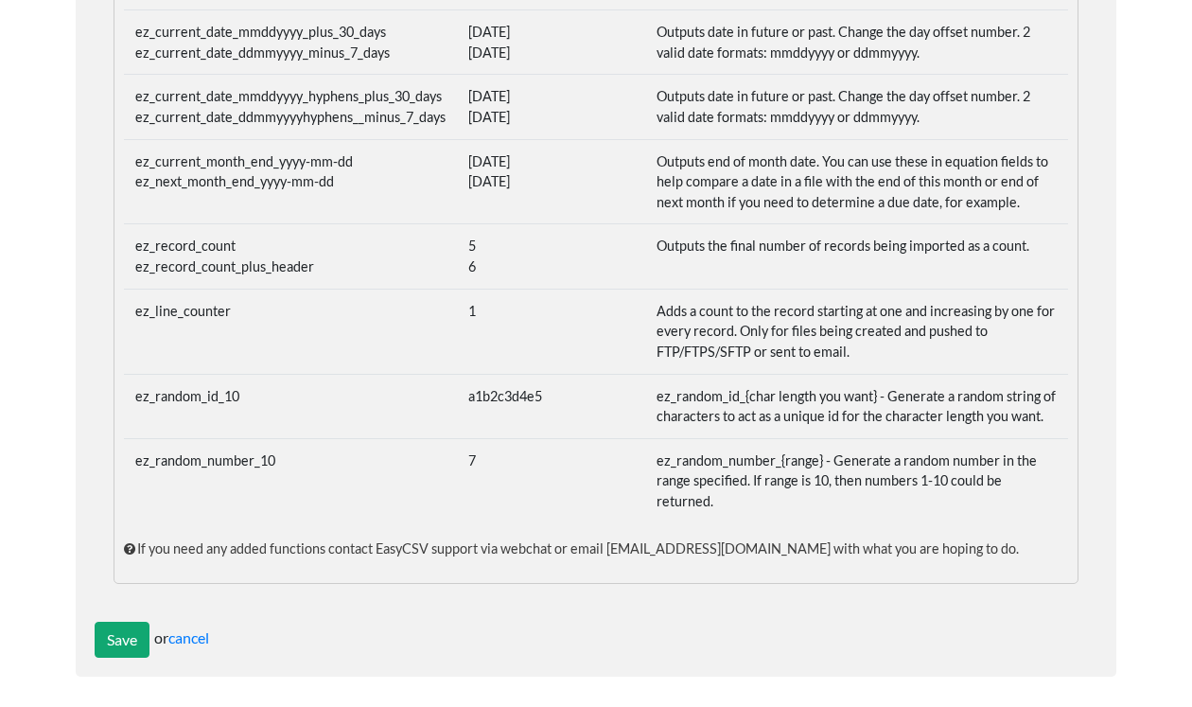
scroll to position [1149, 0]
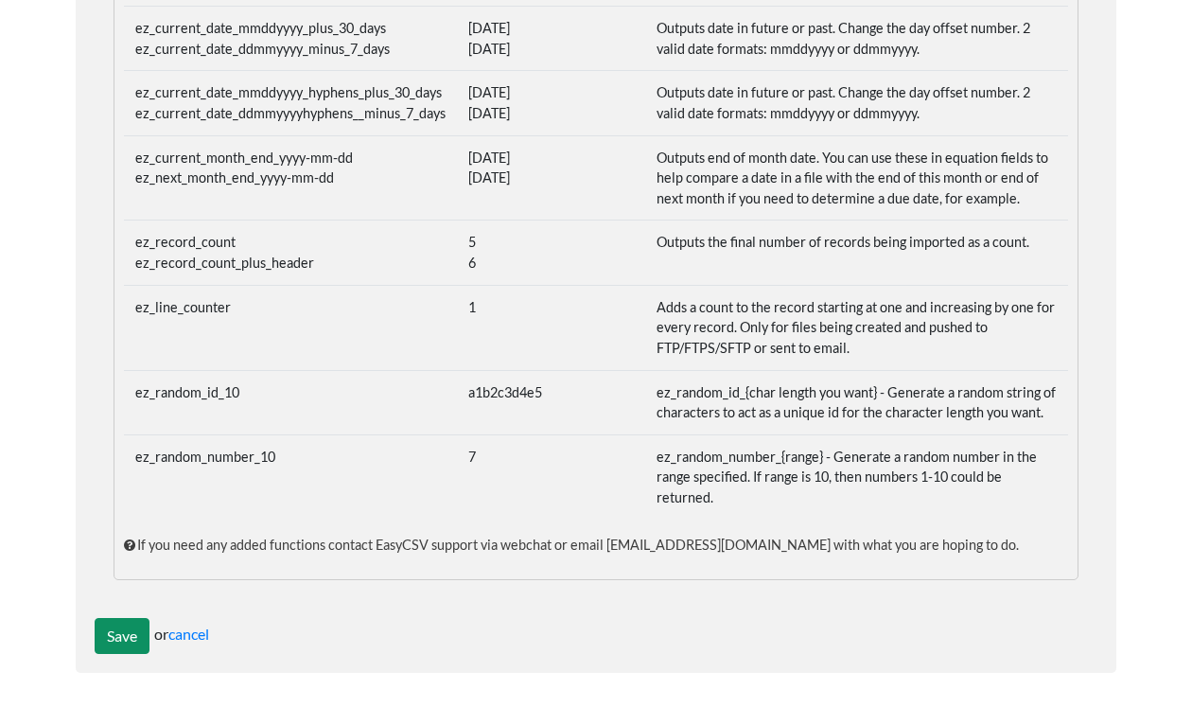
type input "False"
click at [120, 625] on input "Save" at bounding box center [122, 636] width 55 height 36
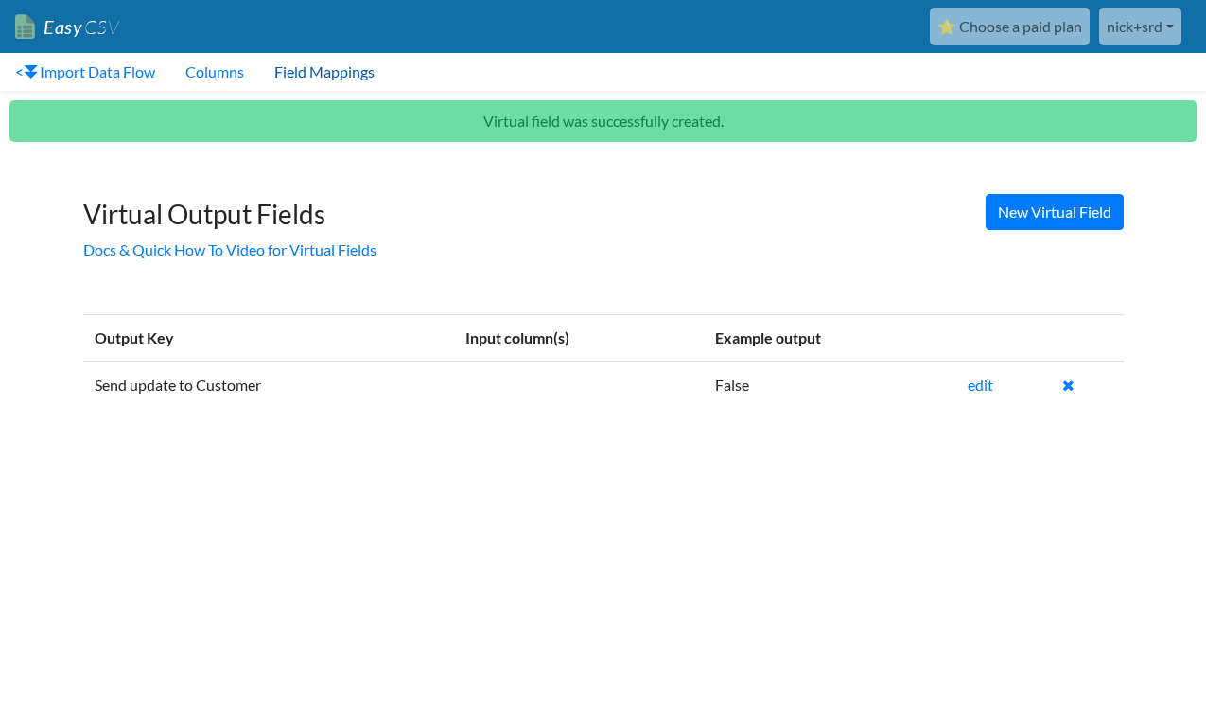
click at [307, 72] on link "Field Mappings" at bounding box center [324, 72] width 131 height 38
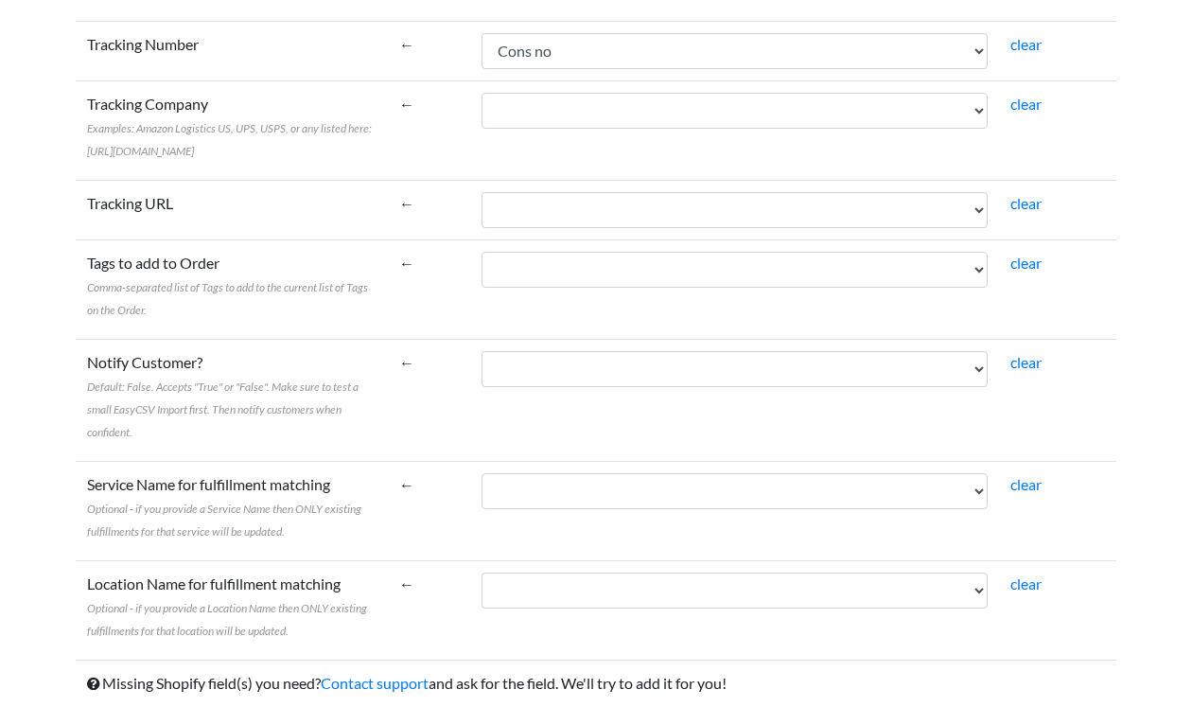
scroll to position [625, 0]
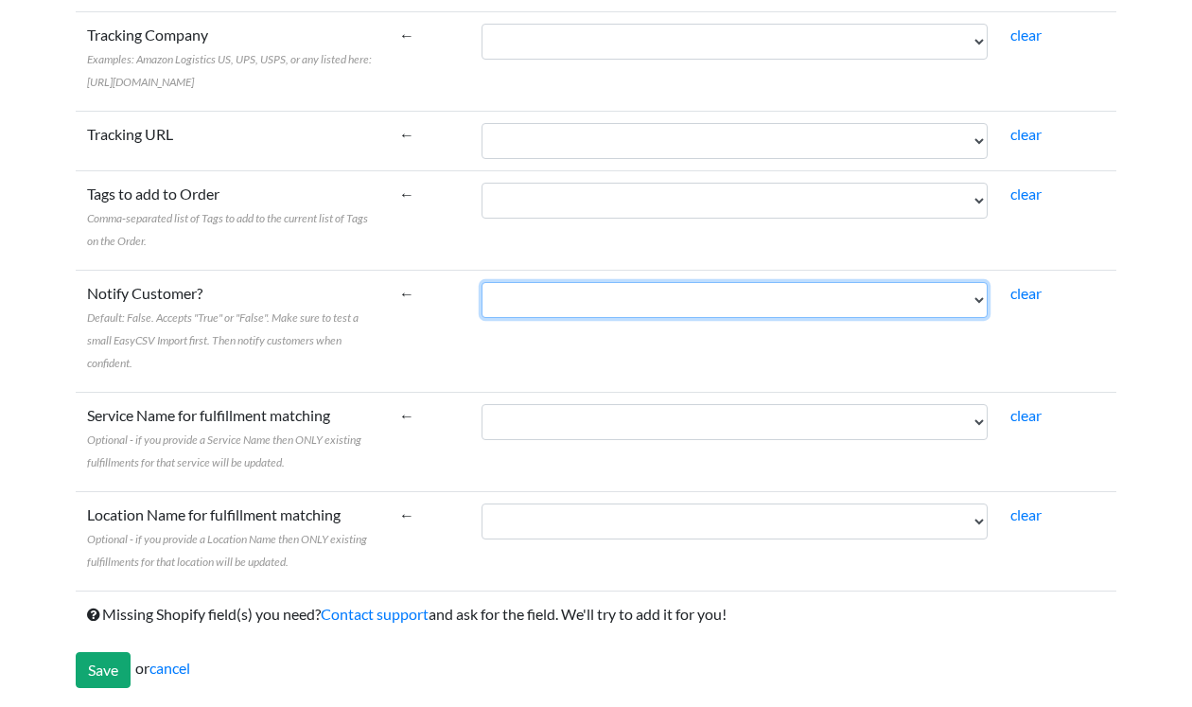
click at [533, 306] on select "Account Number Cons no Order no Deliv Postcode Send update to Customer" at bounding box center [735, 300] width 507 height 36
select select "vf_23699"
click at [482, 282] on select "Account Number Cons no Order no Deliv Postcode Send update to Customer" at bounding box center [735, 300] width 507 height 36
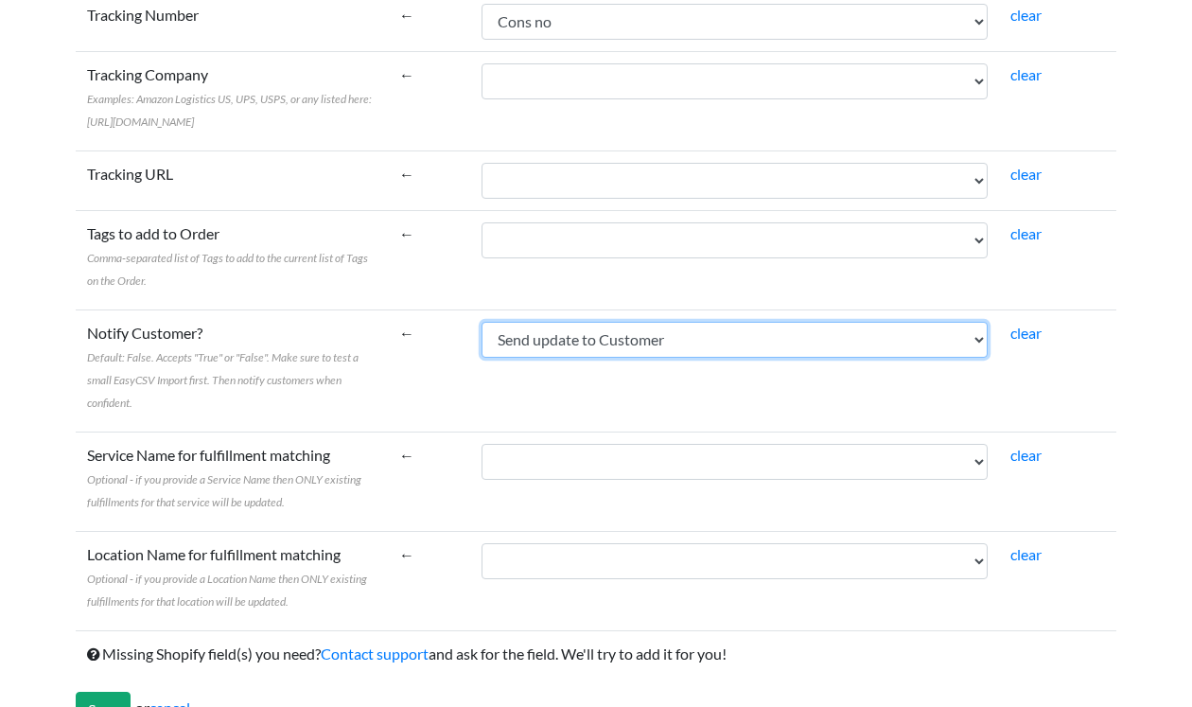
scroll to position [531, 0]
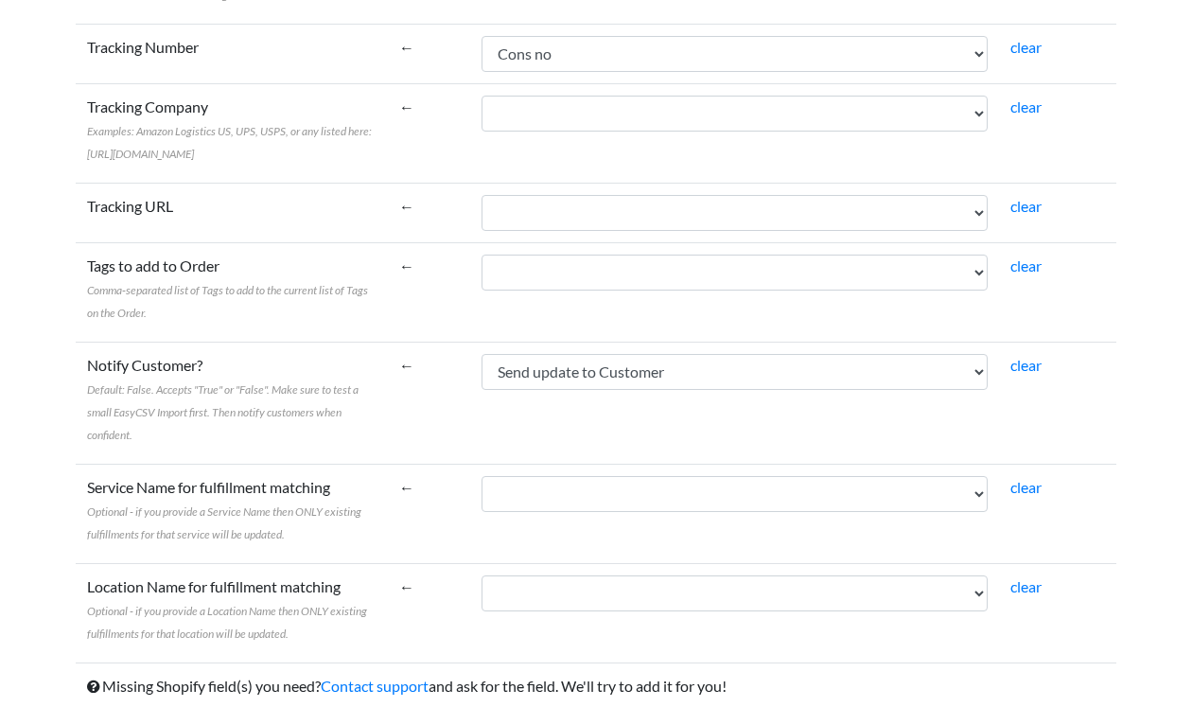
drag, startPoint x: 87, startPoint y: 154, endPoint x: 246, endPoint y: 187, distance: 162.4
click at [246, 183] on td "Tracking Company Examples: Amazon Logistics US, UPS, USPS, or any listed here: …" at bounding box center [232, 132] width 312 height 99
copy span "https://shopify.dev/docs/api/admin-graphql/2024-01/objects/fulfillmenttrackingi…"
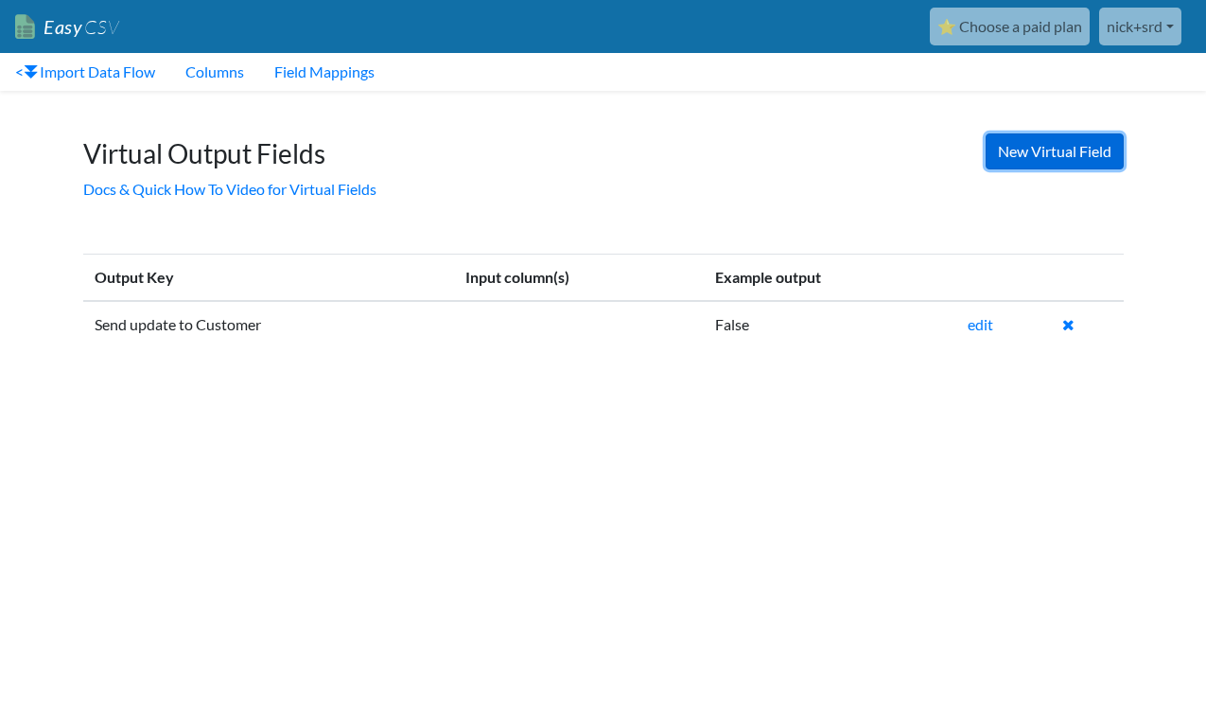
click at [1062, 159] on link "New Virtual Field" at bounding box center [1055, 151] width 138 height 36
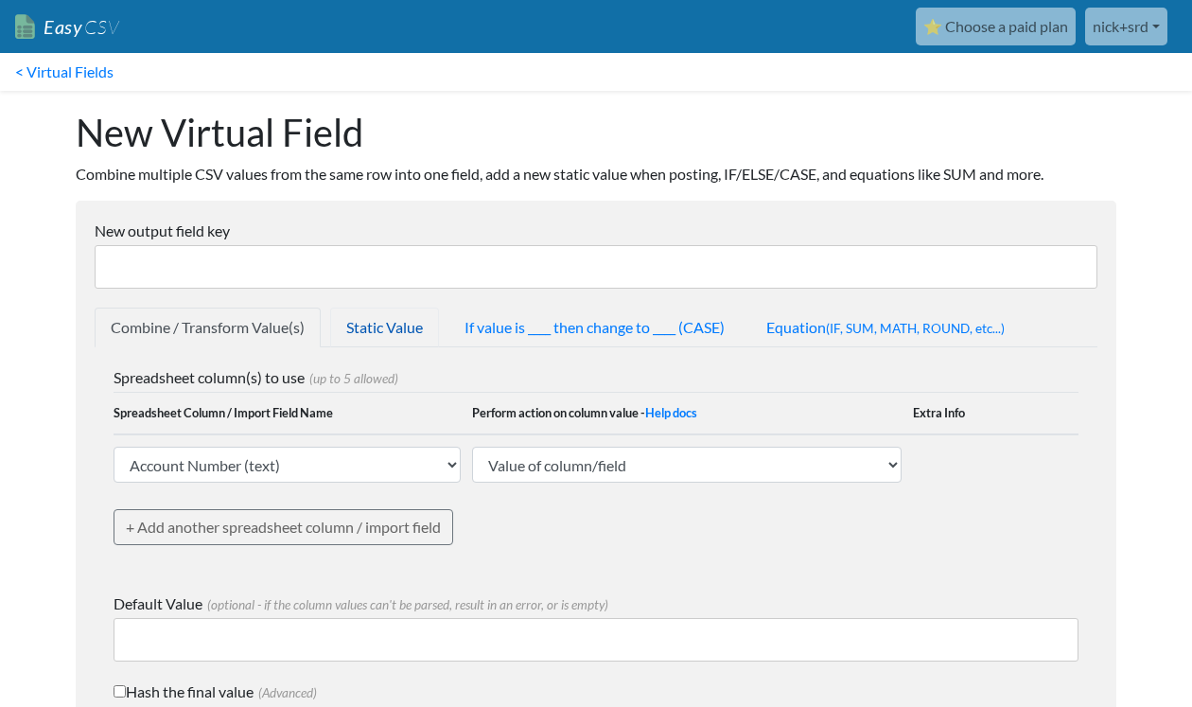
click at [400, 325] on link "Static Value" at bounding box center [384, 328] width 109 height 40
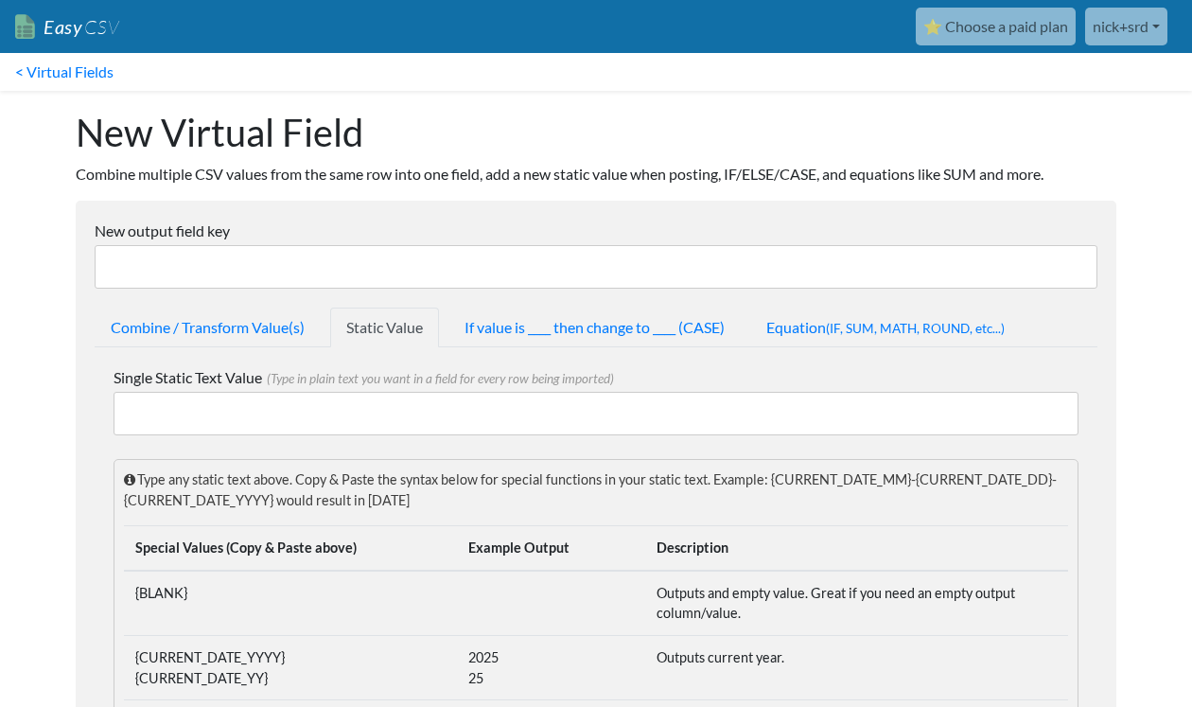
click at [290, 408] on input "Single Static Text Value (Type in plain text you want in a field for every row …" at bounding box center [596, 414] width 965 height 44
paste input "DX"
type input "DX"
click at [177, 266] on input "New output field key" at bounding box center [596, 267] width 1003 height 44
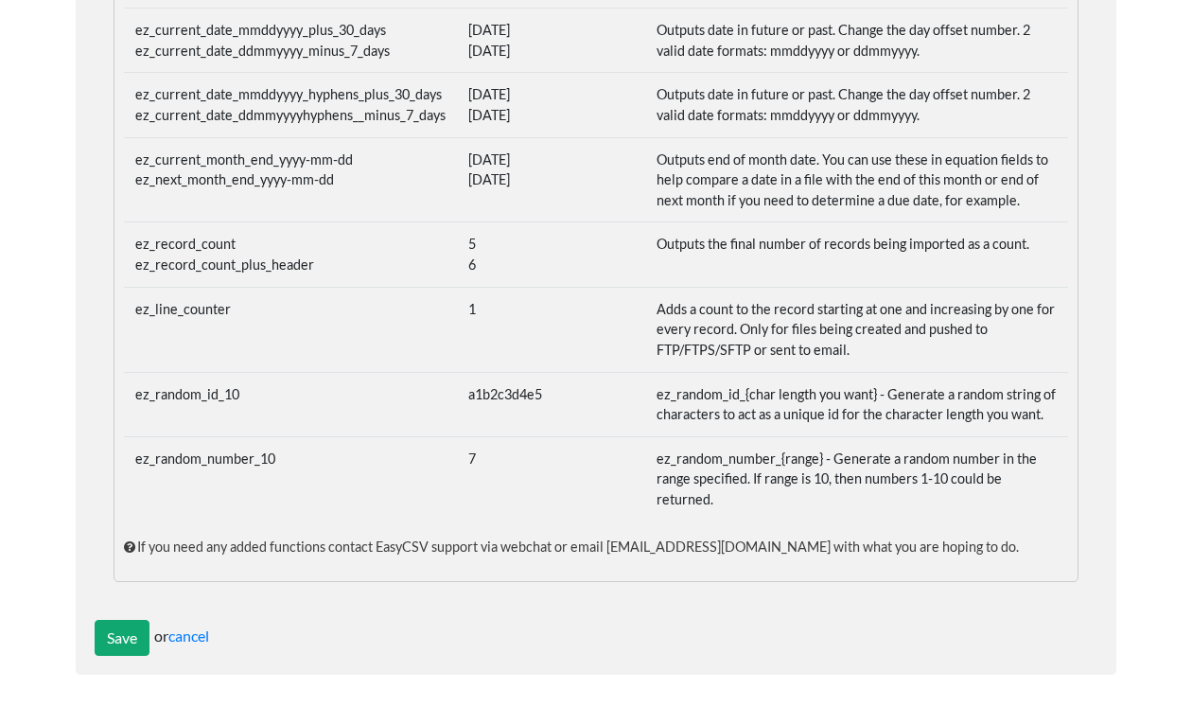
scroll to position [1149, 0]
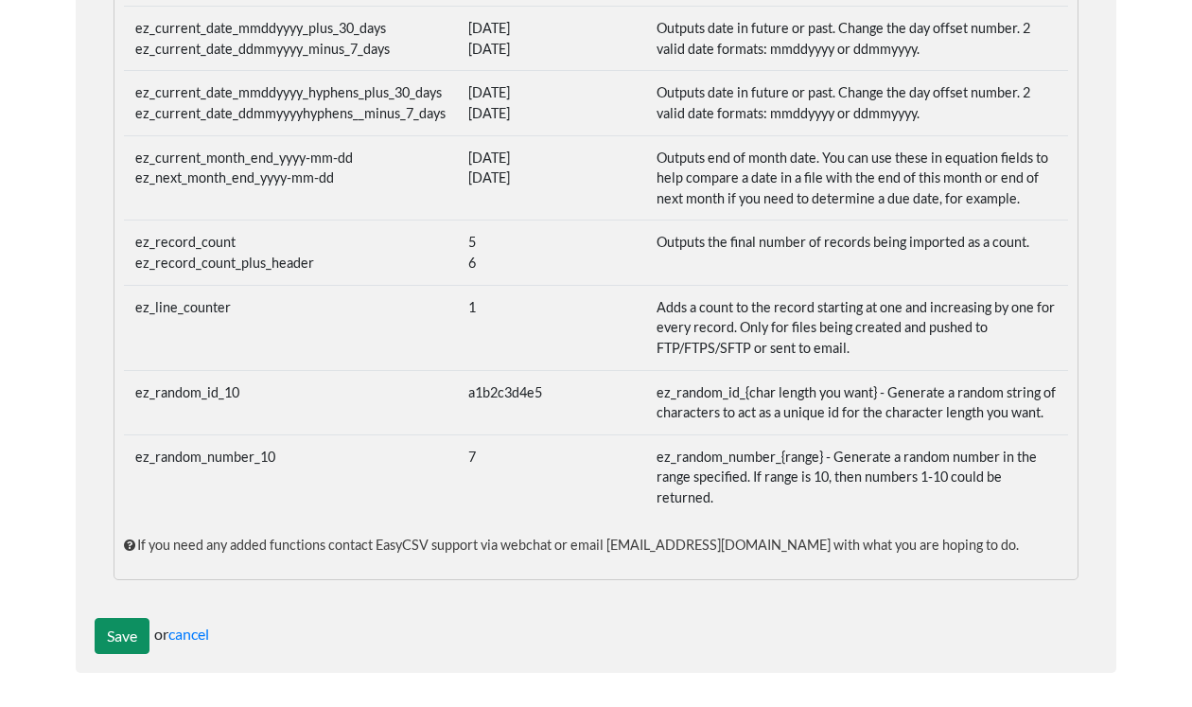
type input "Courier Stairrods Use"
click at [111, 631] on input "Save" at bounding box center [122, 636] width 55 height 36
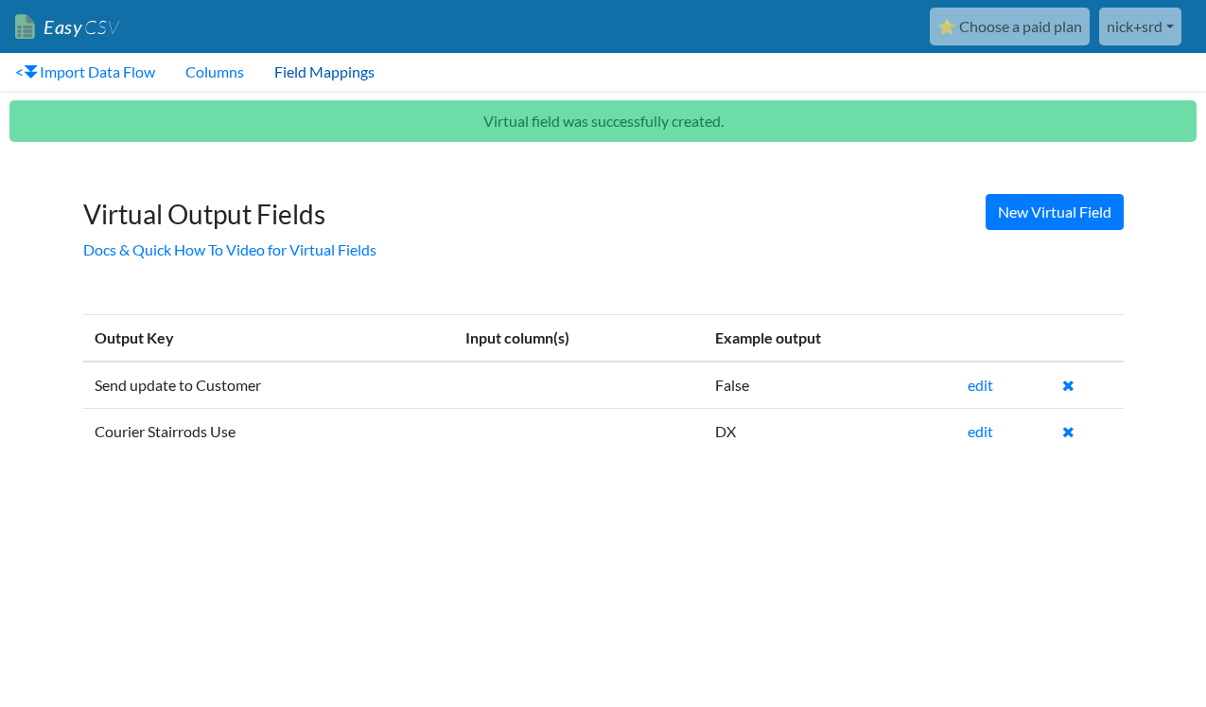
click at [355, 70] on link "Field Mappings" at bounding box center [324, 72] width 131 height 38
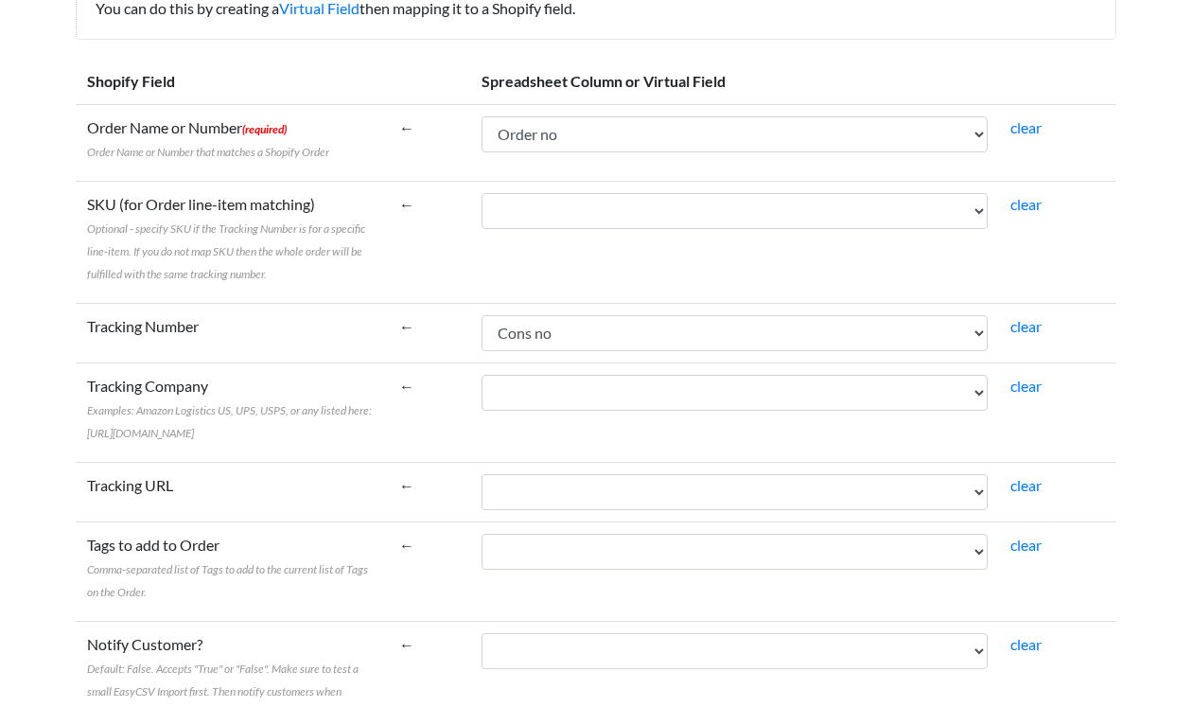
scroll to position [378, 0]
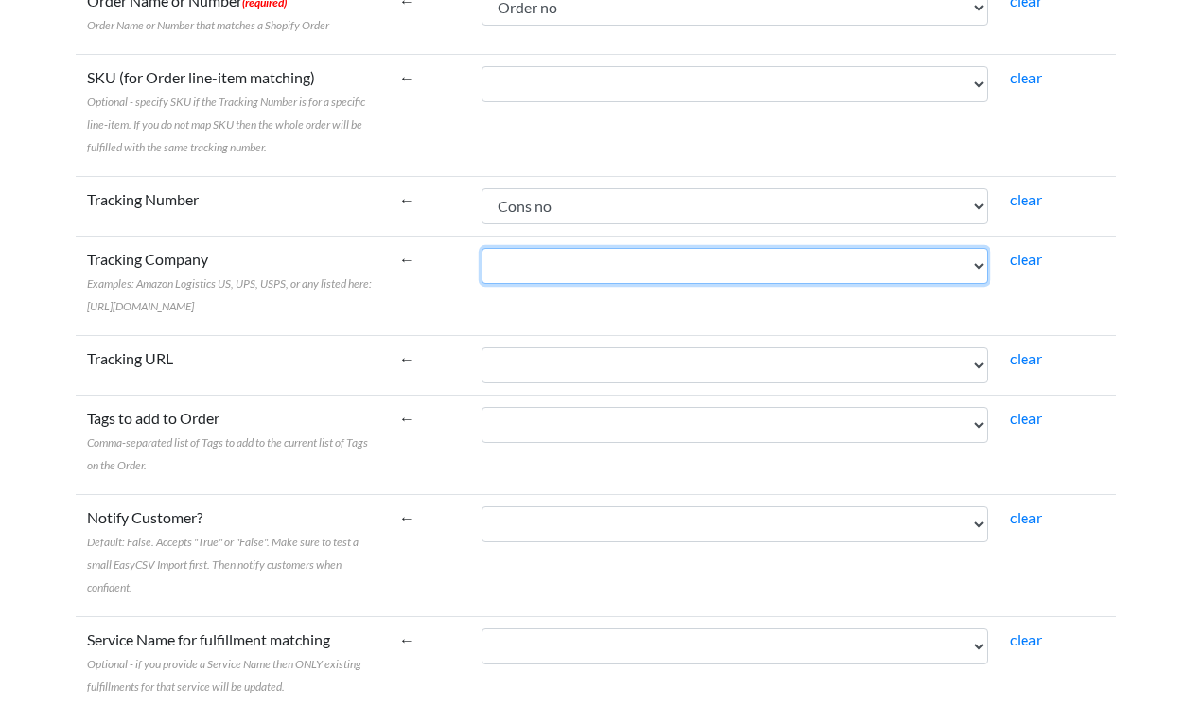
click at [554, 269] on select "Account Number Cons no Order no Deliv Postcode Send update to Customer Courier …" at bounding box center [735, 266] width 507 height 36
select select "vf_23700"
click at [482, 248] on select "Account Number Cons no Order no Deliv Postcode Send update to Customer Courier …" at bounding box center [735, 266] width 507 height 36
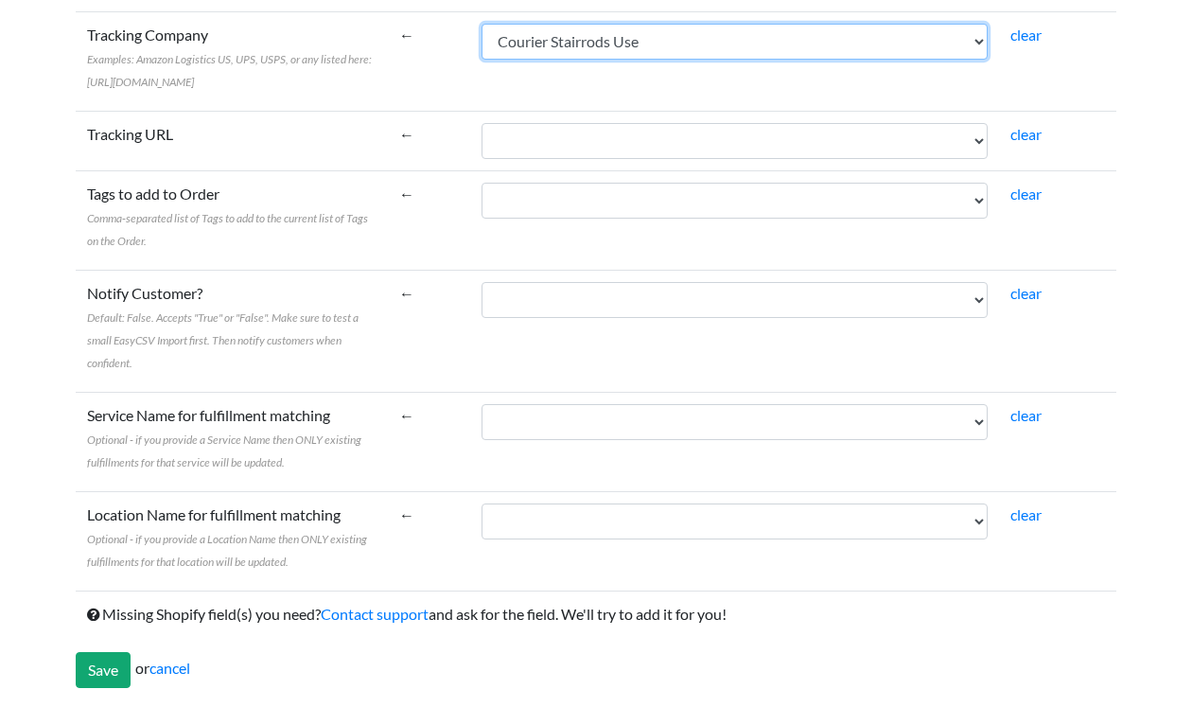
scroll to position [625, 0]
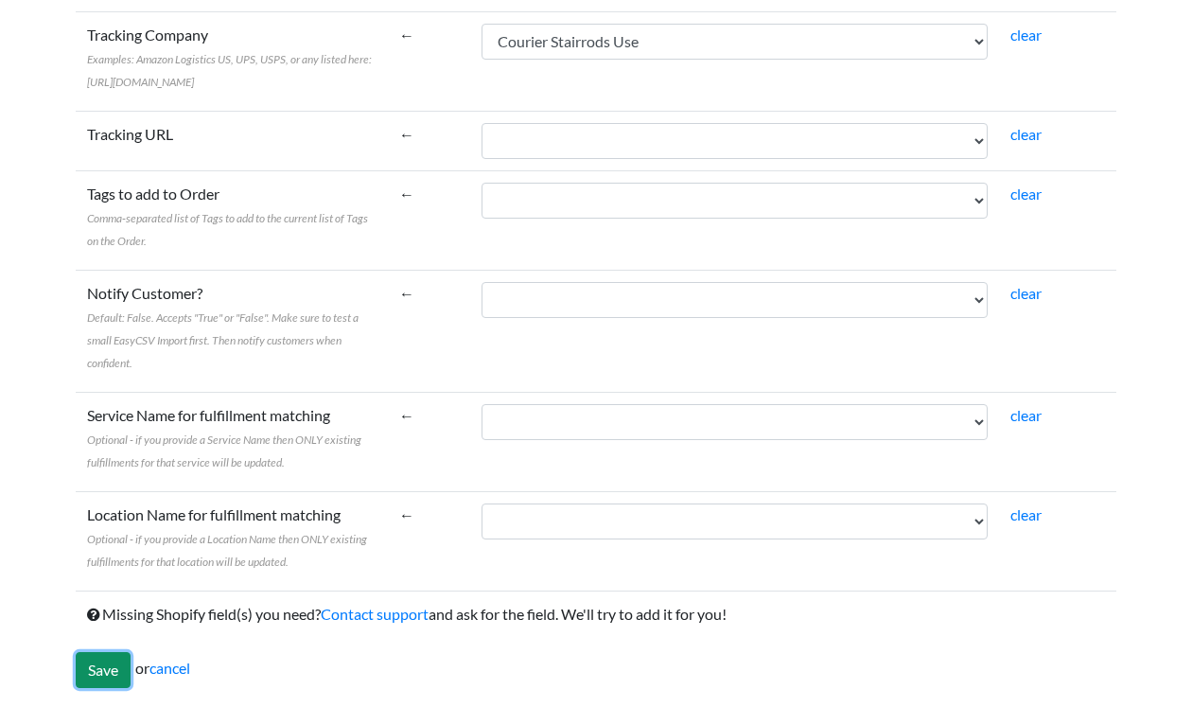
click at [102, 669] on input "Save" at bounding box center [103, 670] width 55 height 36
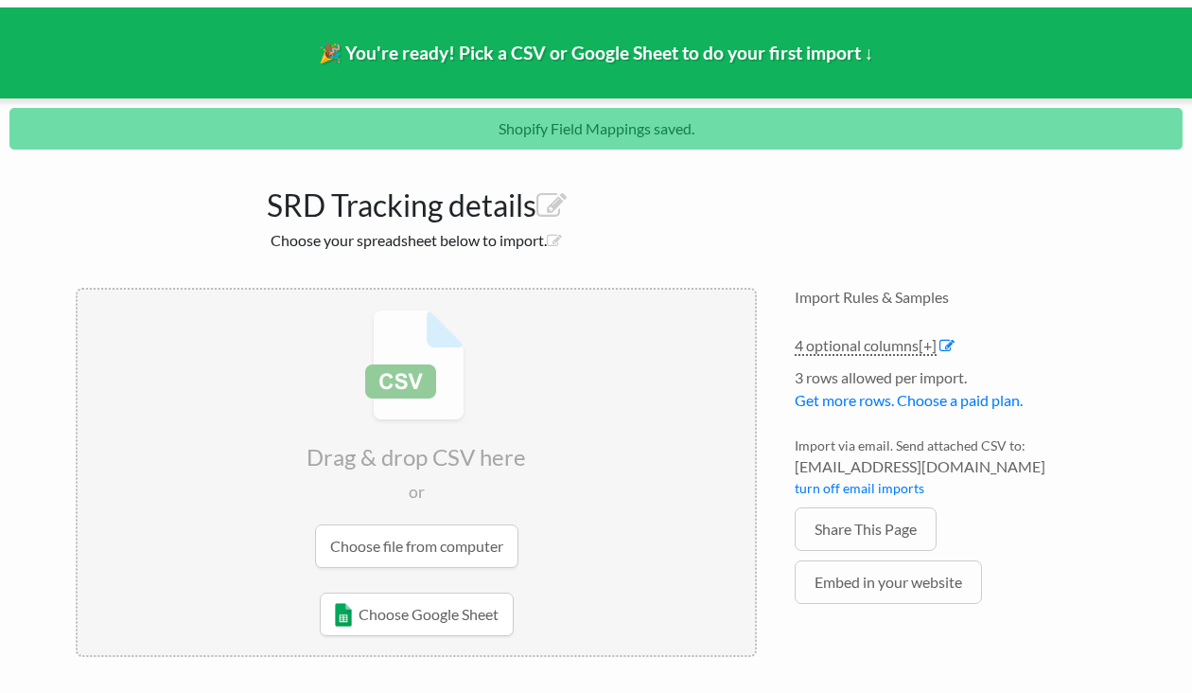
scroll to position [119, 0]
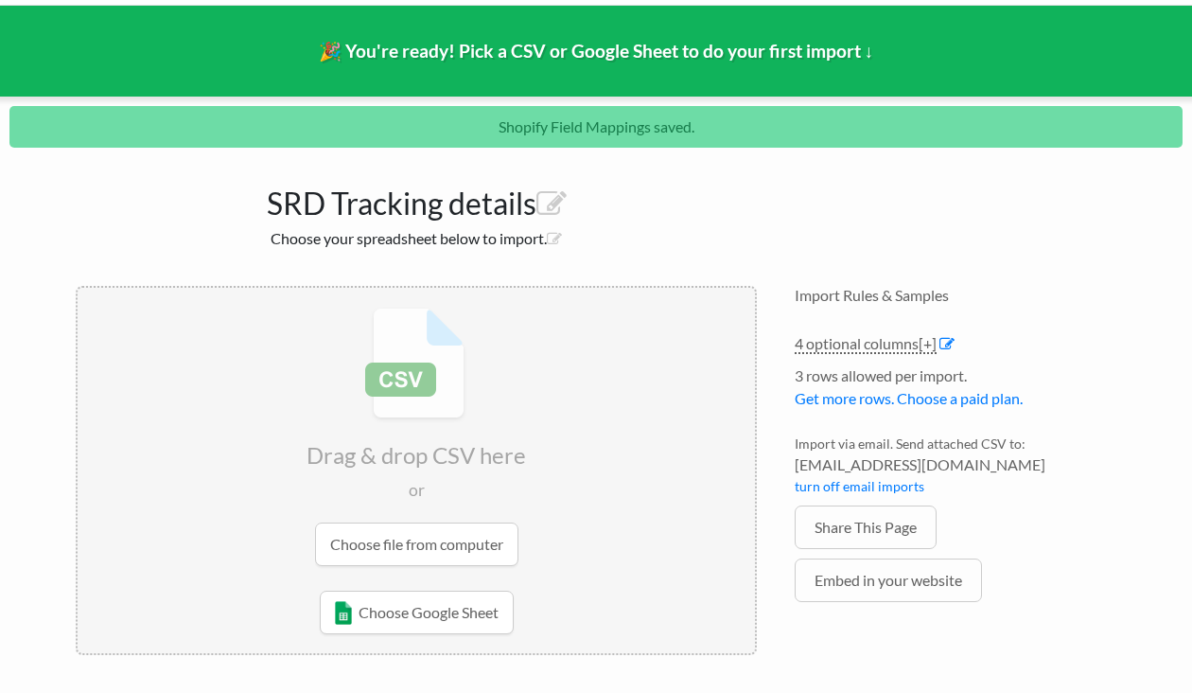
click at [430, 538] on input "file" at bounding box center [416, 437] width 677 height 298
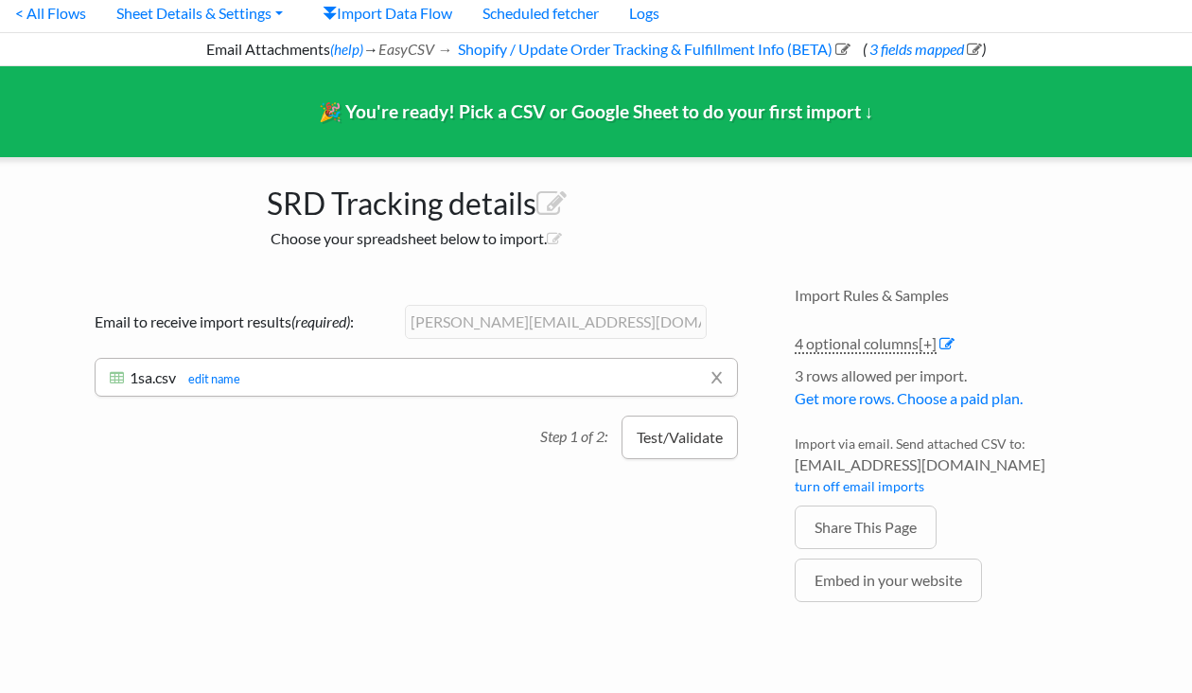
click at [671, 434] on button "Test/Validate" at bounding box center [680, 437] width 116 height 44
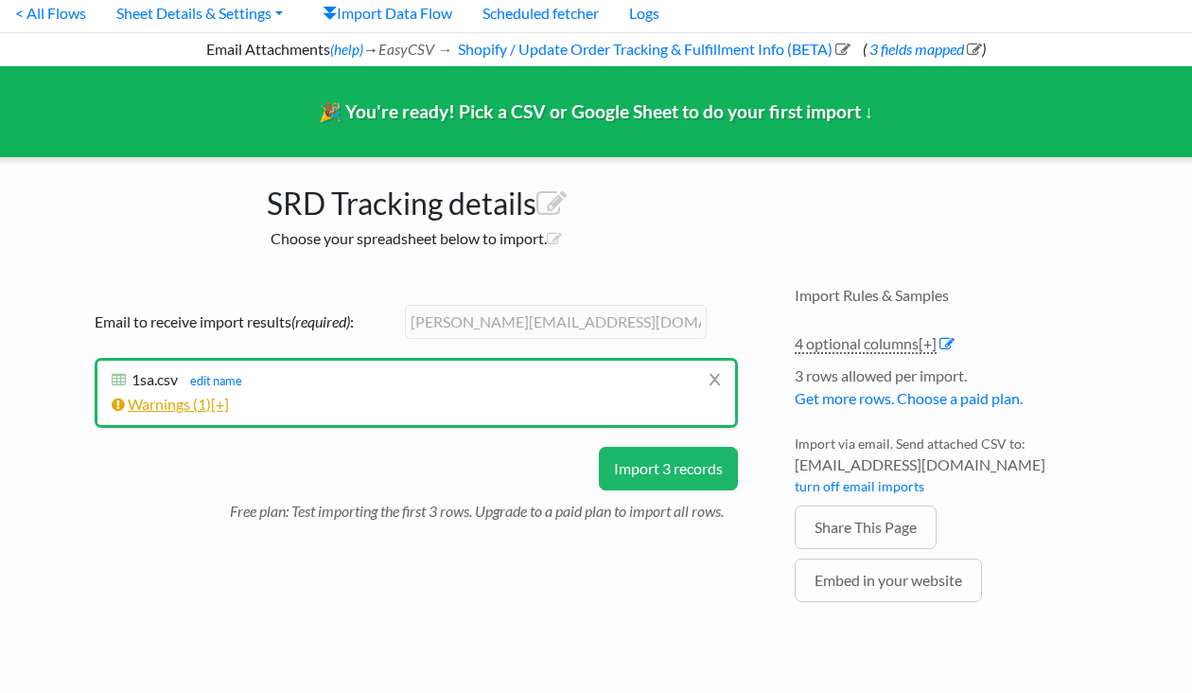
click at [225, 407] on span "[+]" at bounding box center [220, 404] width 18 height 18
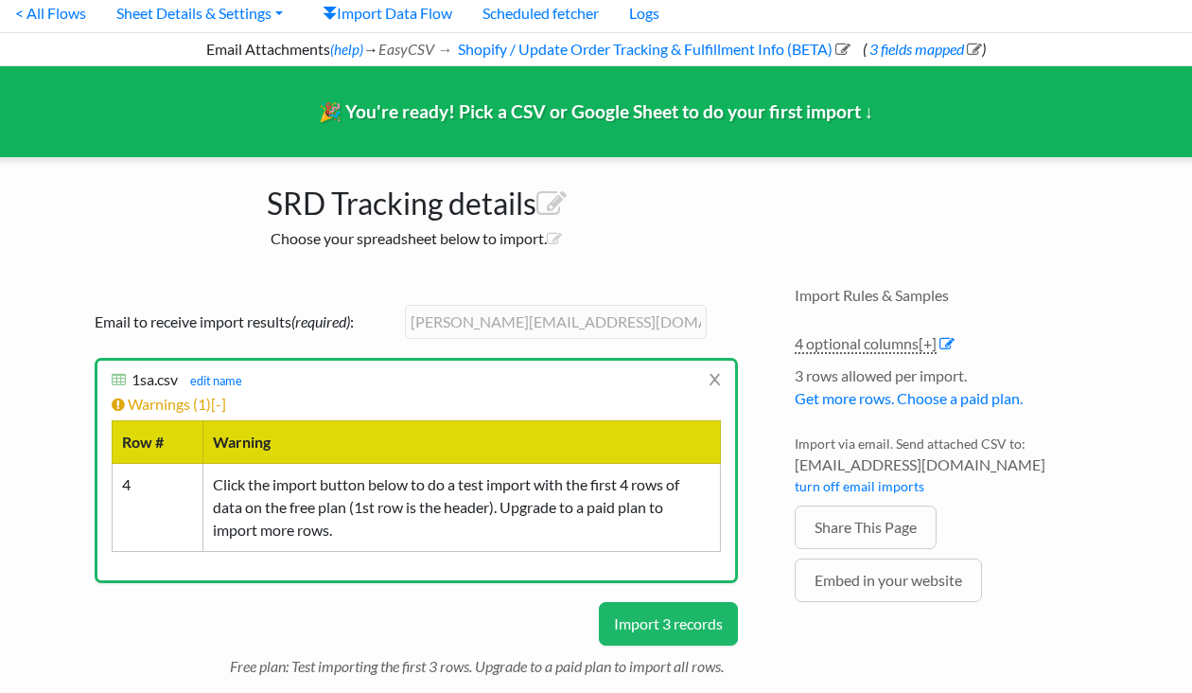
click at [627, 617] on button "Import 3 records" at bounding box center [668, 624] width 139 height 44
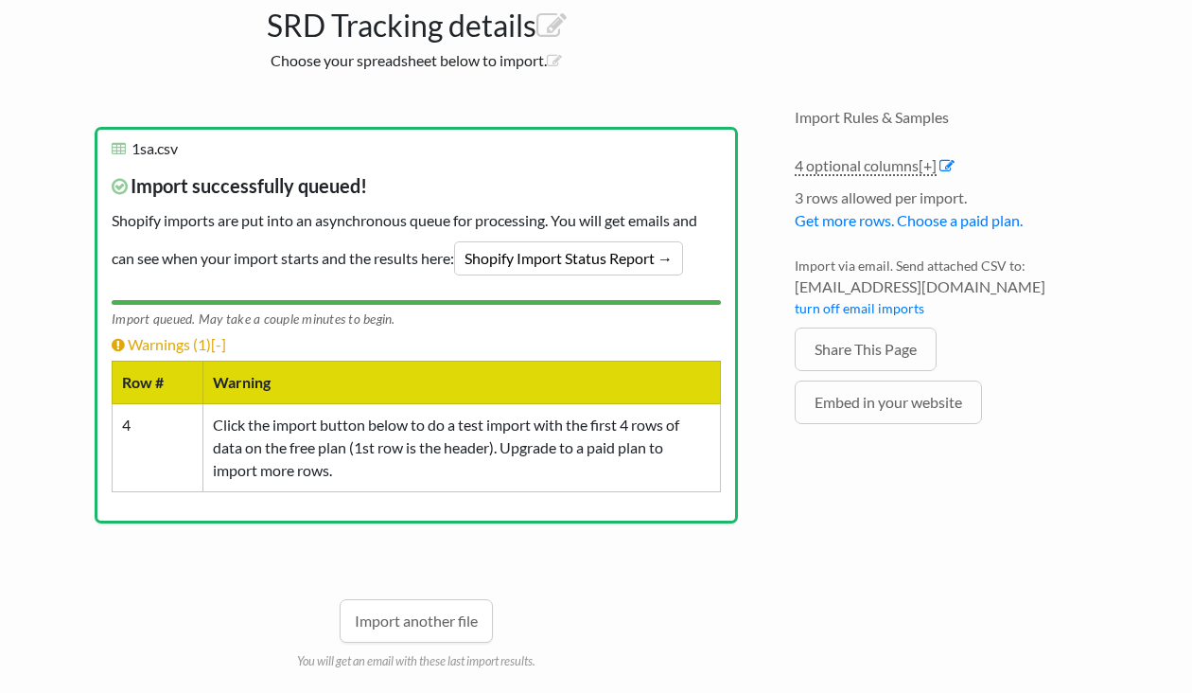
scroll to position [248, 0]
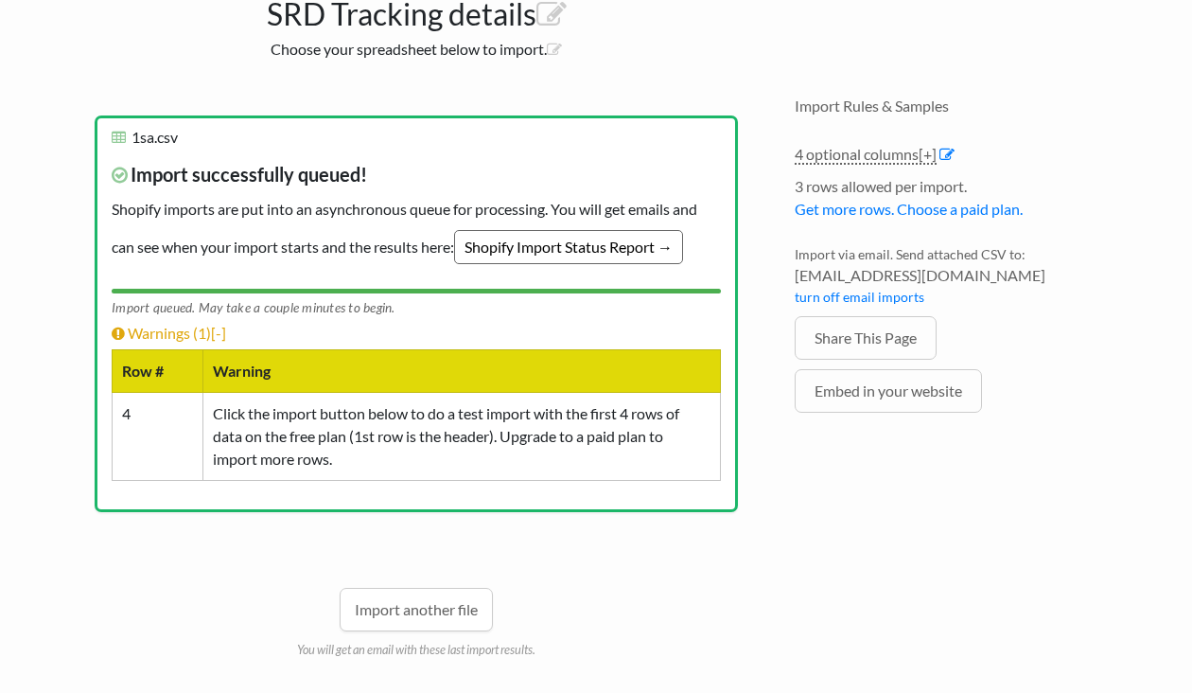
click at [506, 241] on link "Shopify Import Status Report →" at bounding box center [568, 247] width 229 height 34
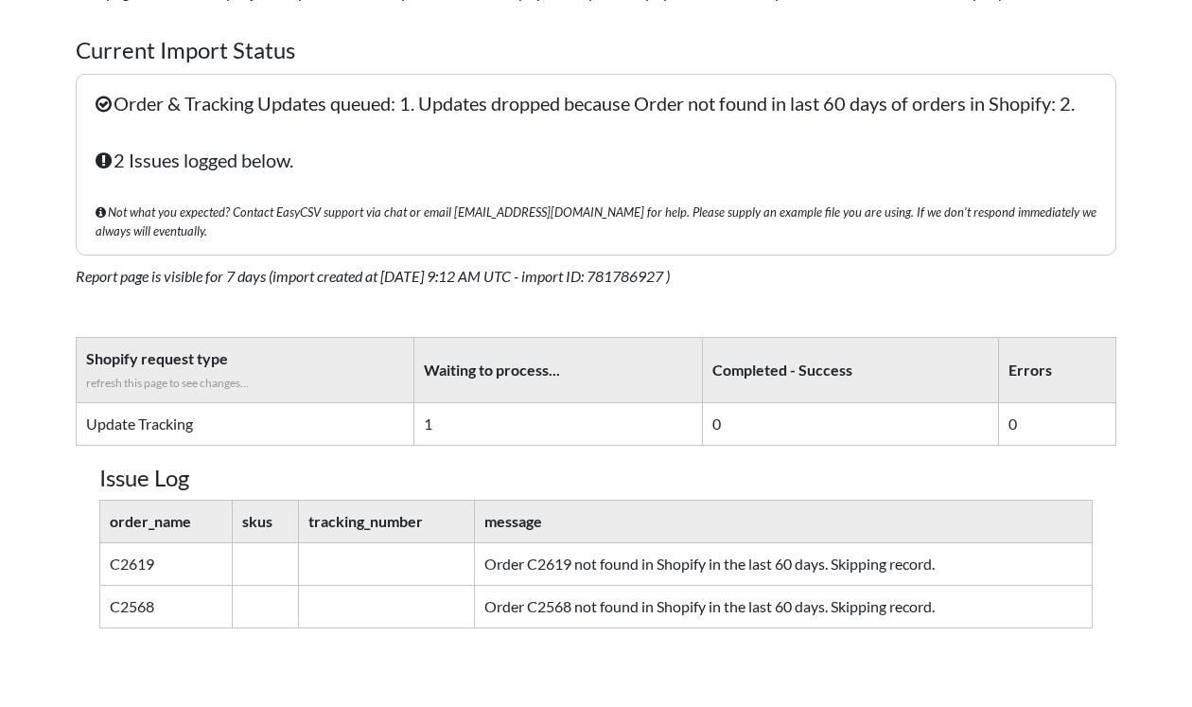
scroll to position [189, 0]
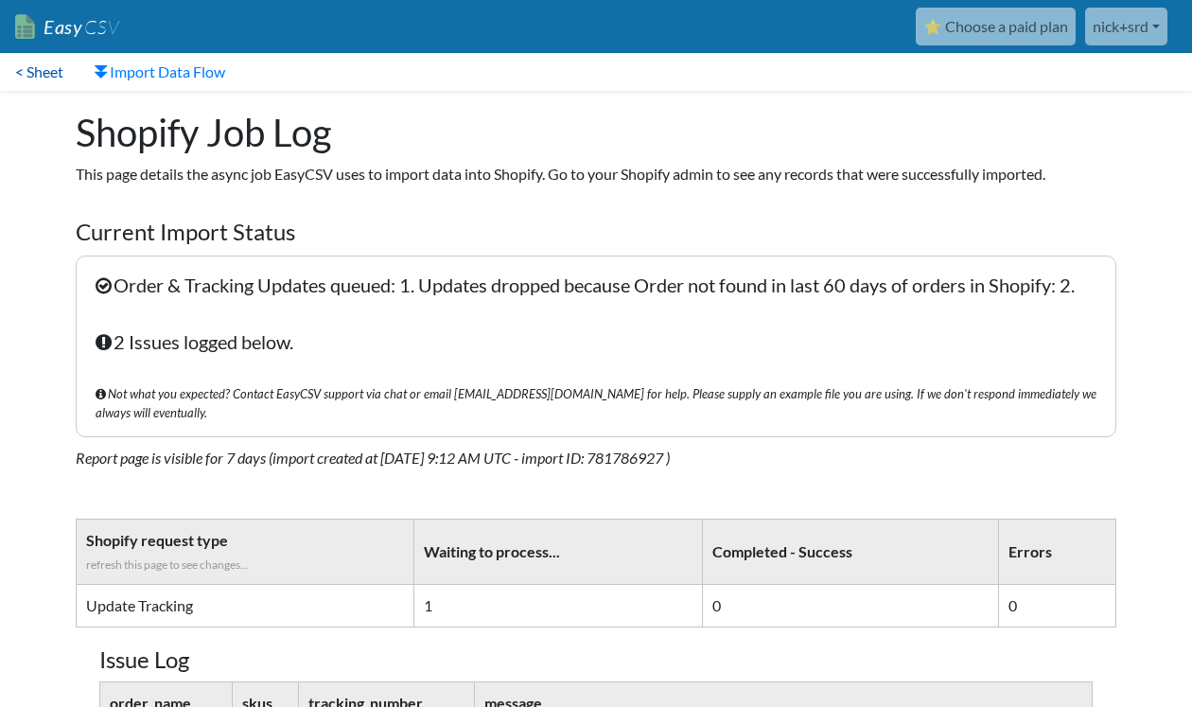
click at [47, 76] on link "< Sheet" at bounding box center [39, 72] width 79 height 38
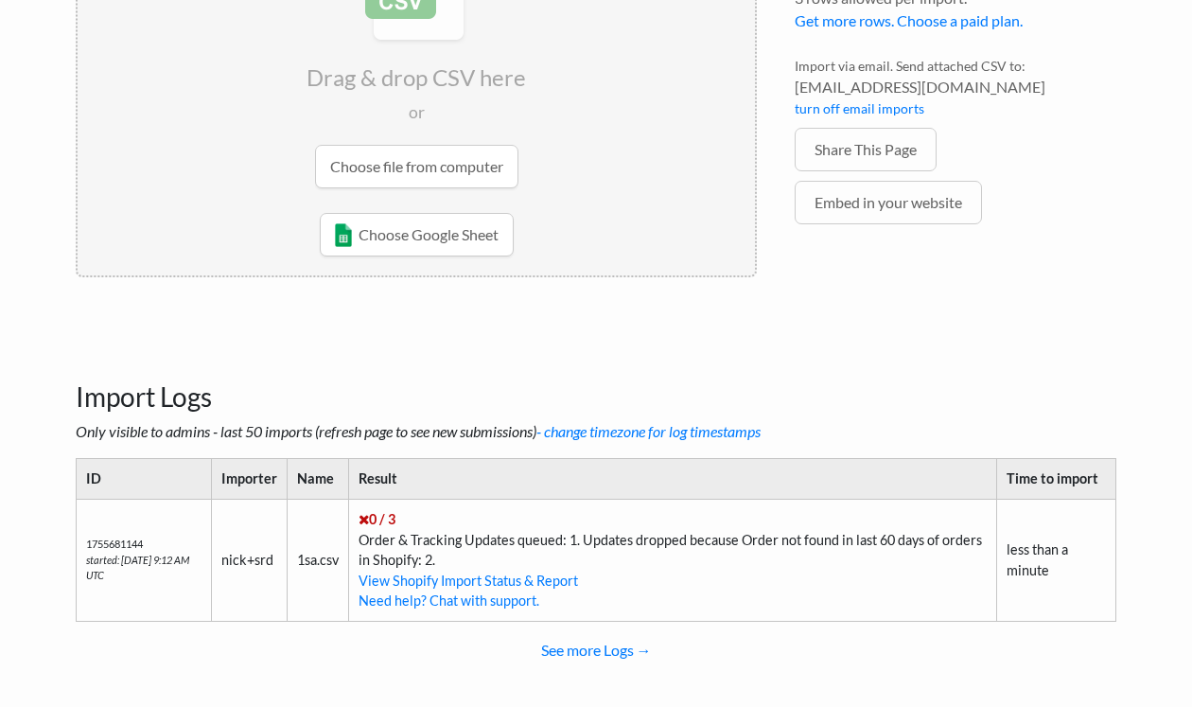
scroll to position [366, 0]
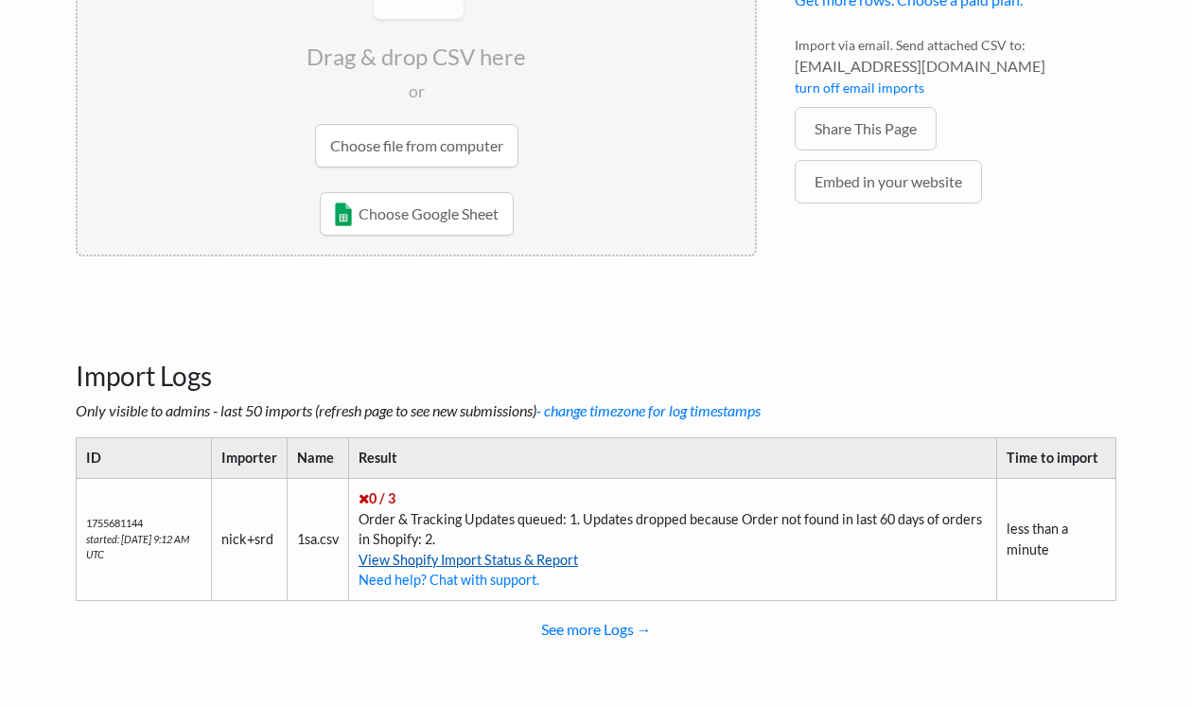
click at [561, 560] on link "View Shopify Import Status & Report" at bounding box center [469, 560] width 220 height 16
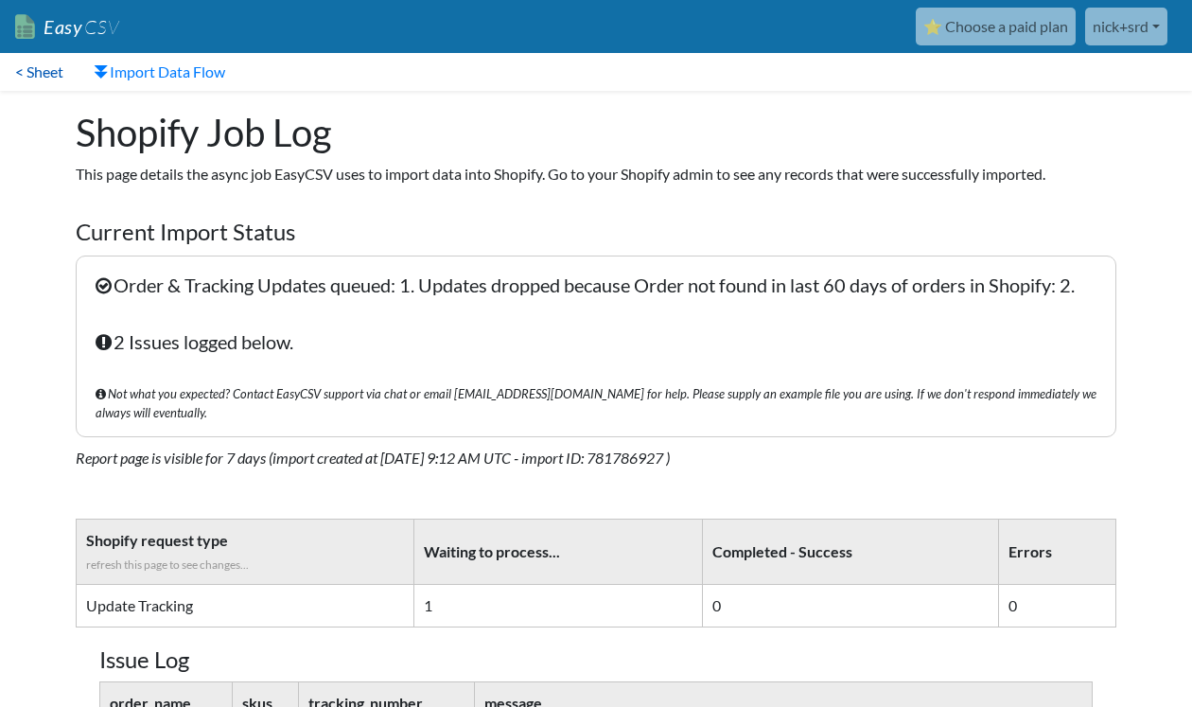
click at [48, 75] on link "< Sheet" at bounding box center [39, 72] width 79 height 38
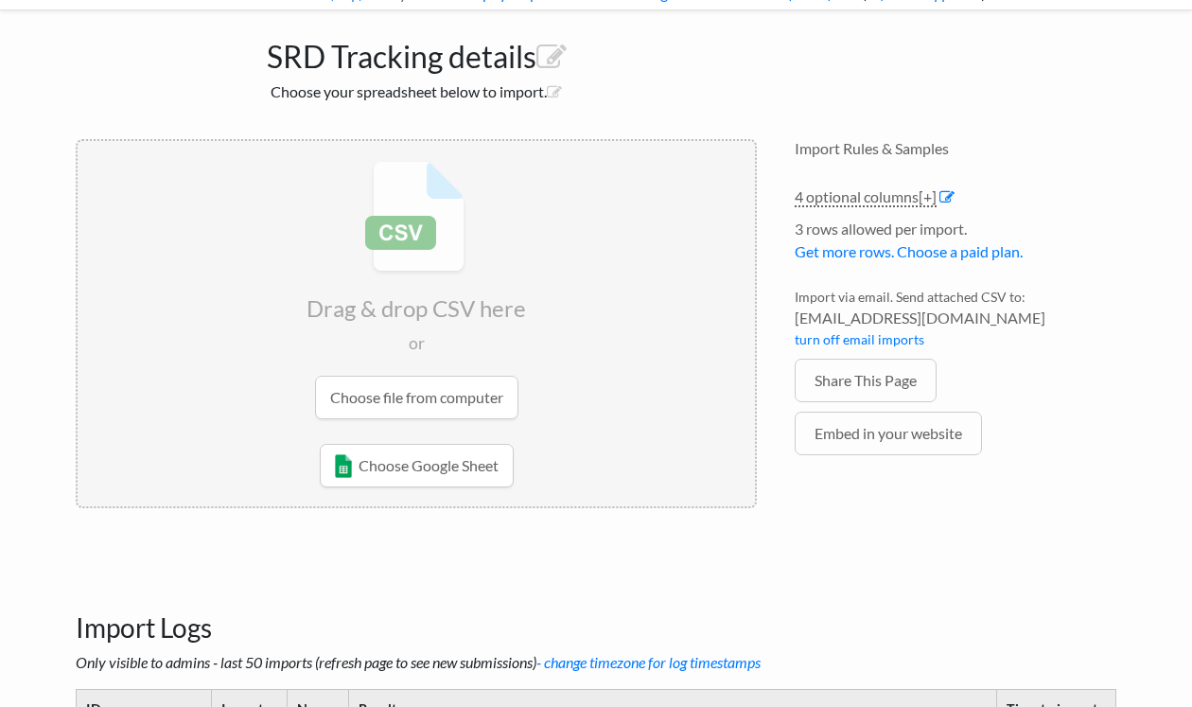
scroll to position [366, 0]
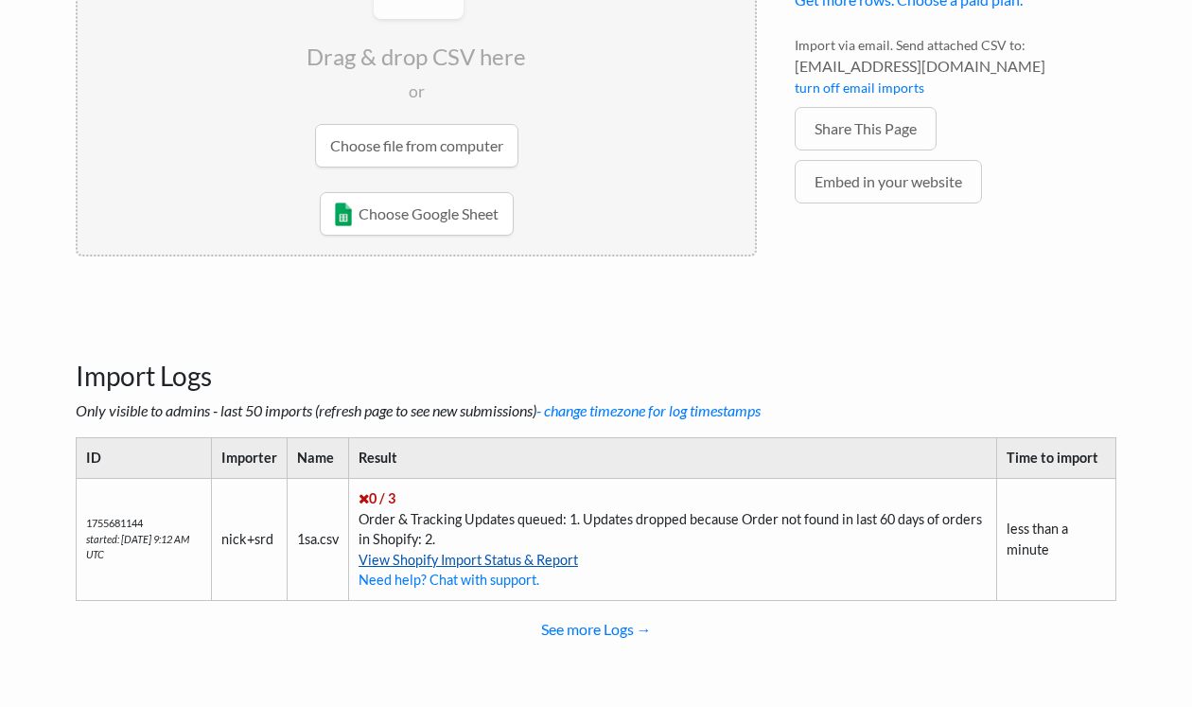
click at [522, 562] on link "View Shopify Import Status & Report" at bounding box center [469, 560] width 220 height 16
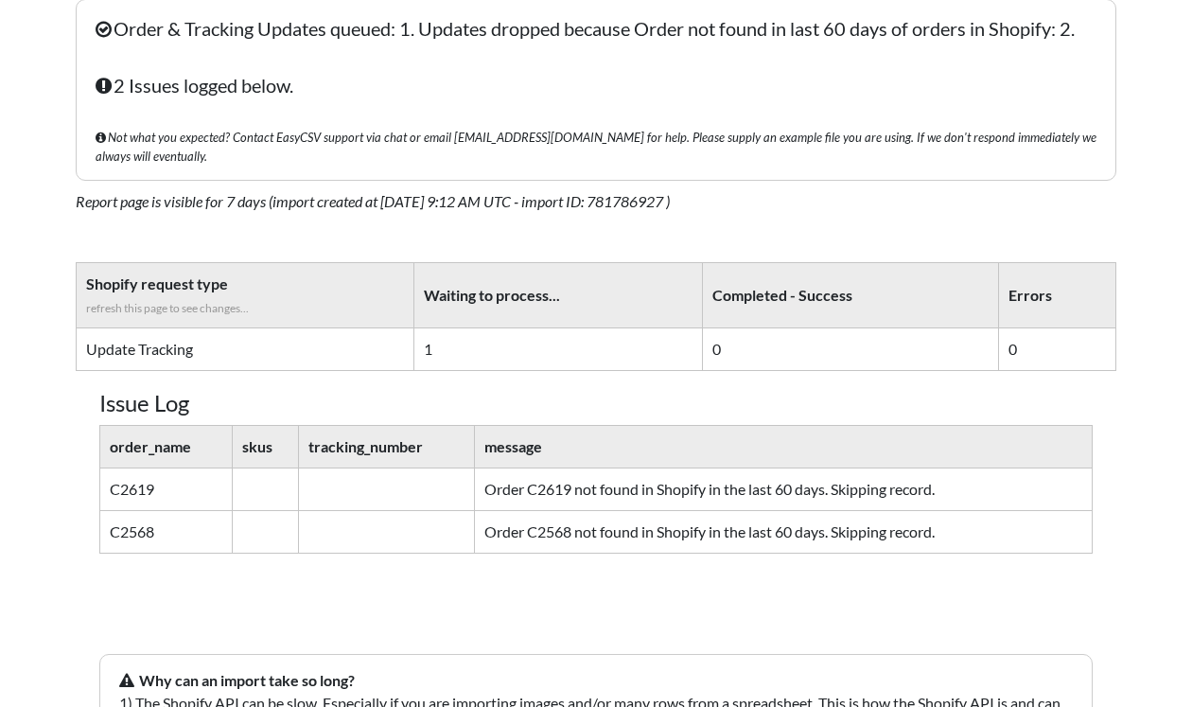
scroll to position [284, 0]
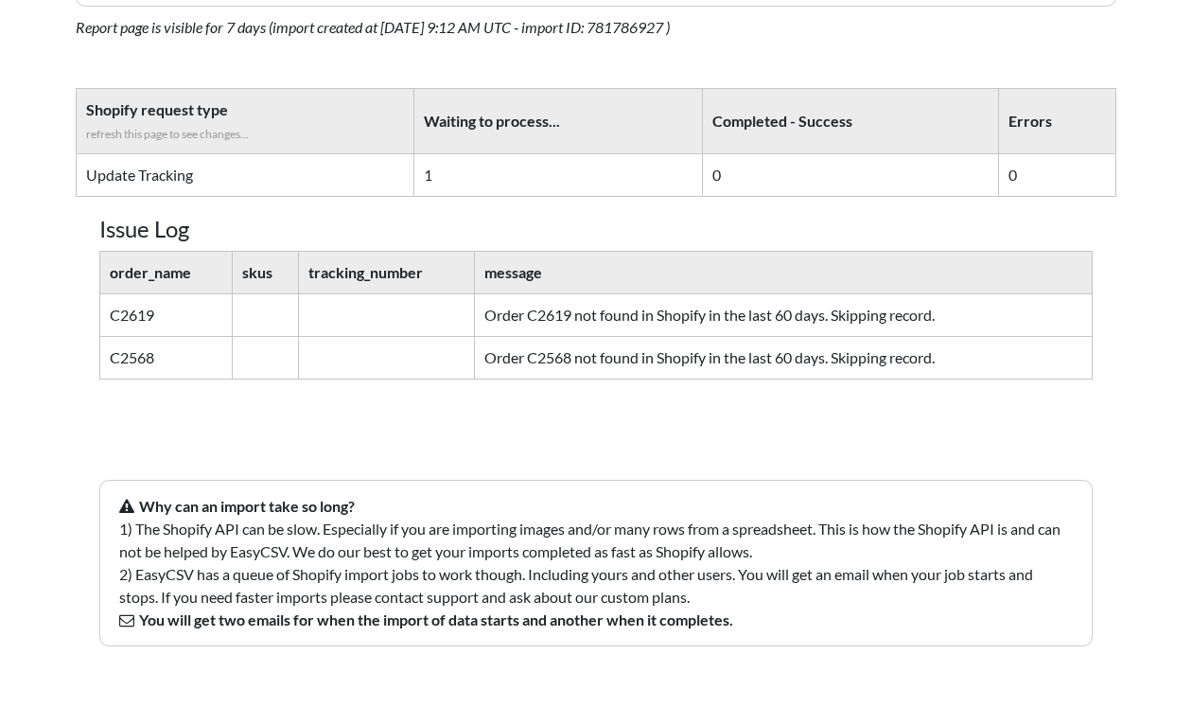
scroll to position [453, 0]
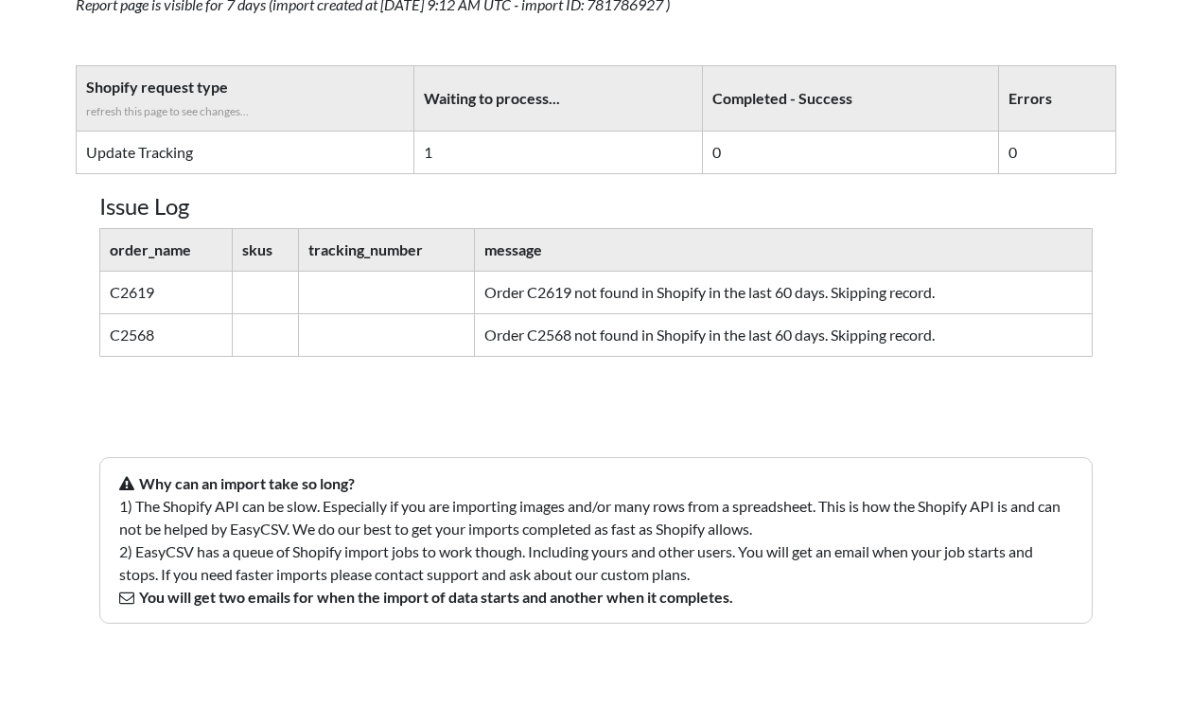
click at [1137, 316] on body "Easy CSV ⭐ Choose a paid plan nick+srd Rugsdirect All Flows All CSV Generators …" at bounding box center [596, 129] width 1192 height 1164
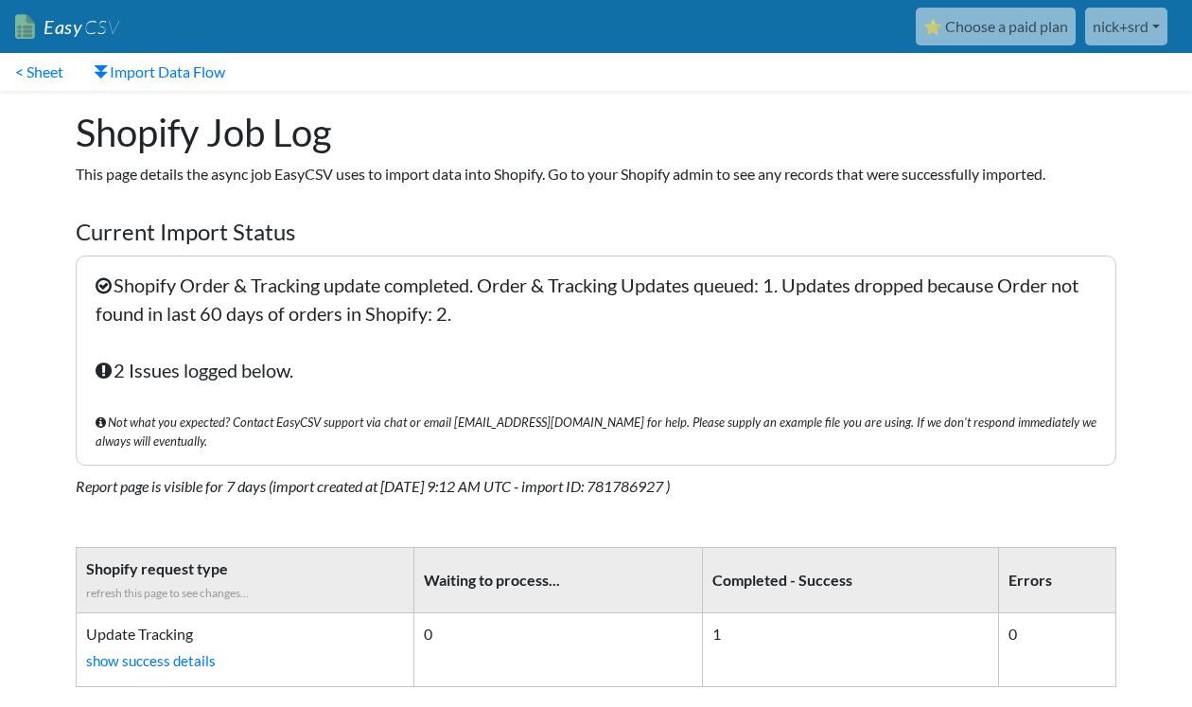
scroll to position [453, 0]
